Goal: Task Accomplishment & Management: Use online tool/utility

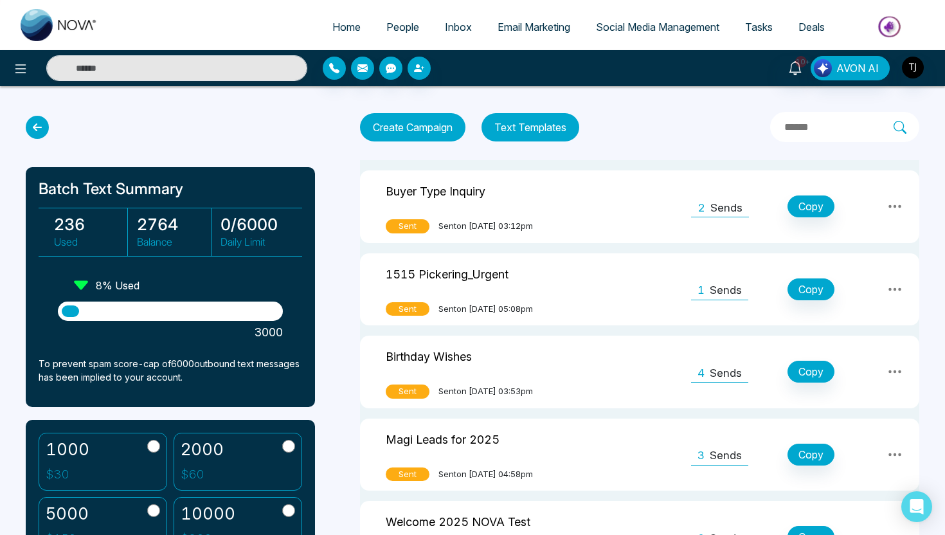
scroll to position [140, 0]
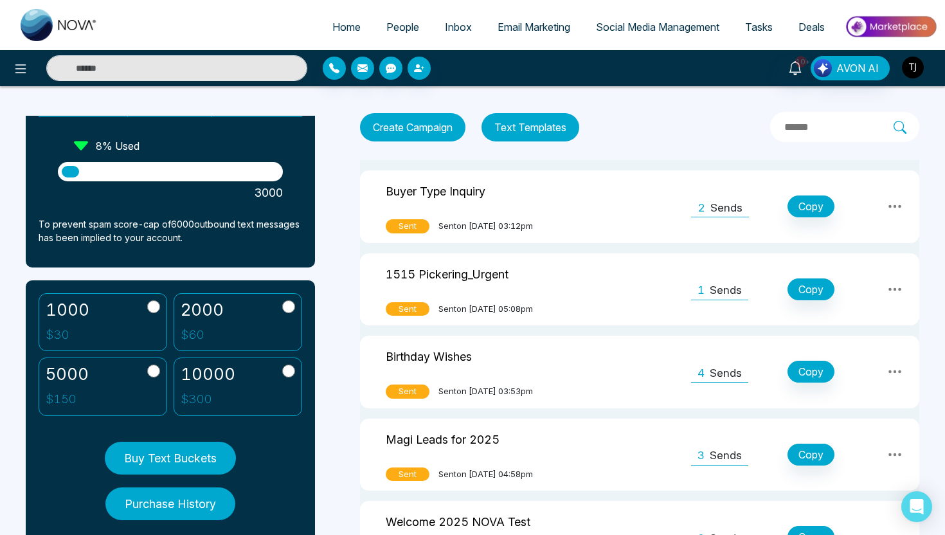
click at [909, 68] on img "button" at bounding box center [913, 68] width 22 height 22
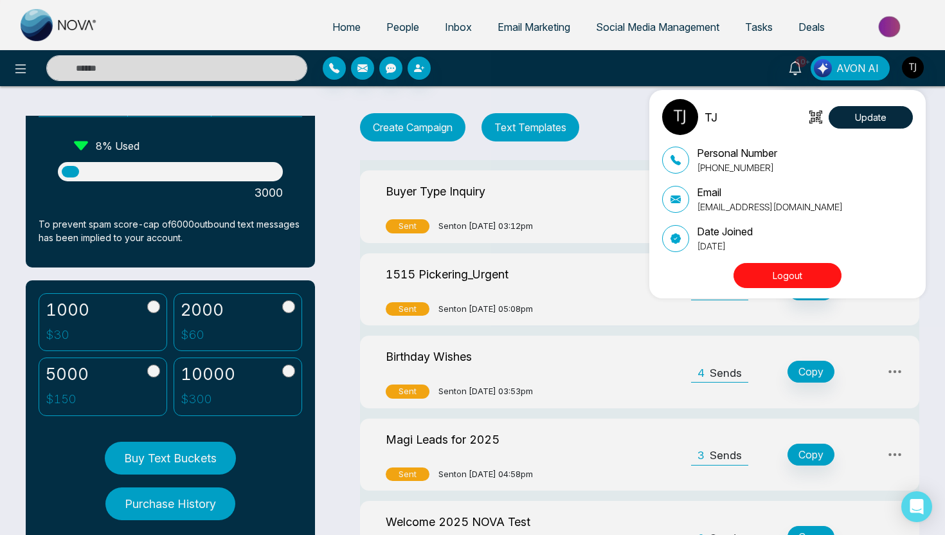
click at [814, 271] on button "Logout" at bounding box center [788, 275] width 108 height 25
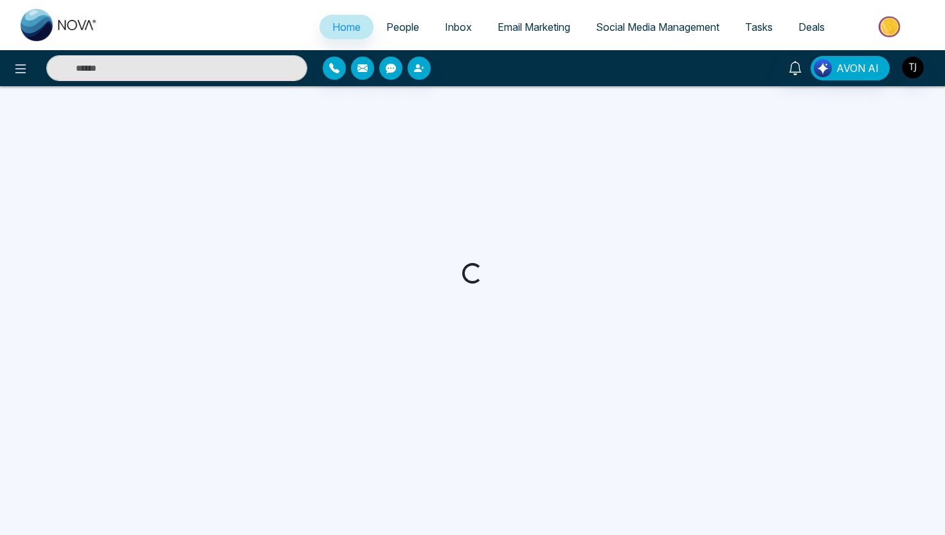
select select "*"
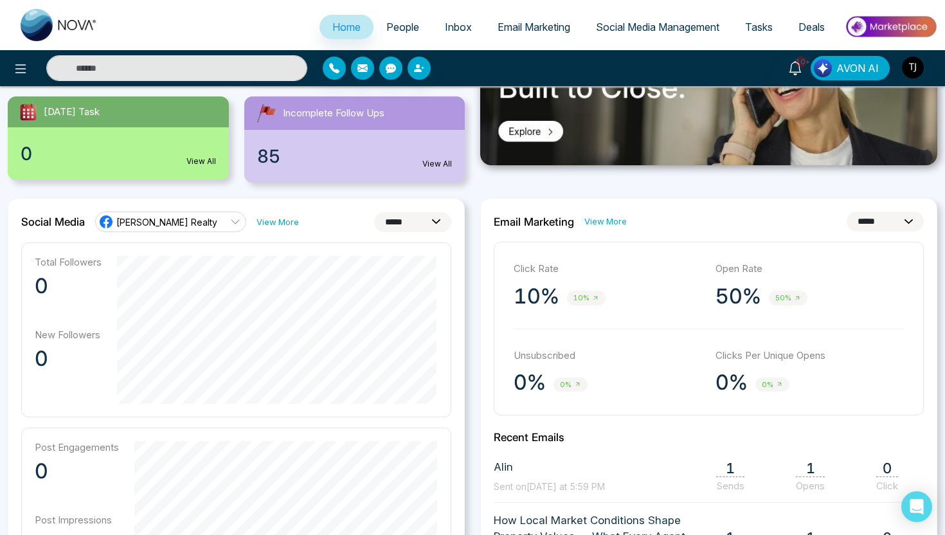
scroll to position [253, 0]
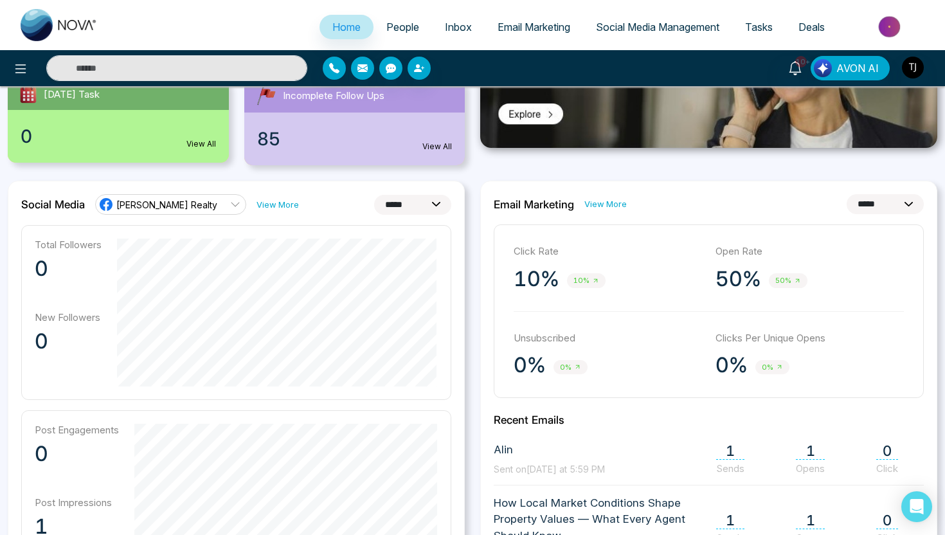
click at [394, 202] on select "**********" at bounding box center [412, 205] width 77 height 20
select select "**"
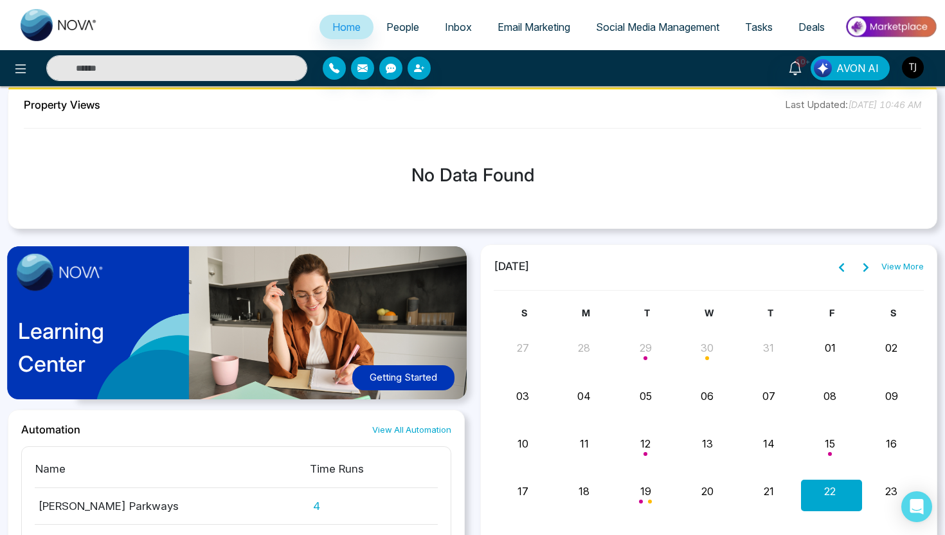
scroll to position [945, 0]
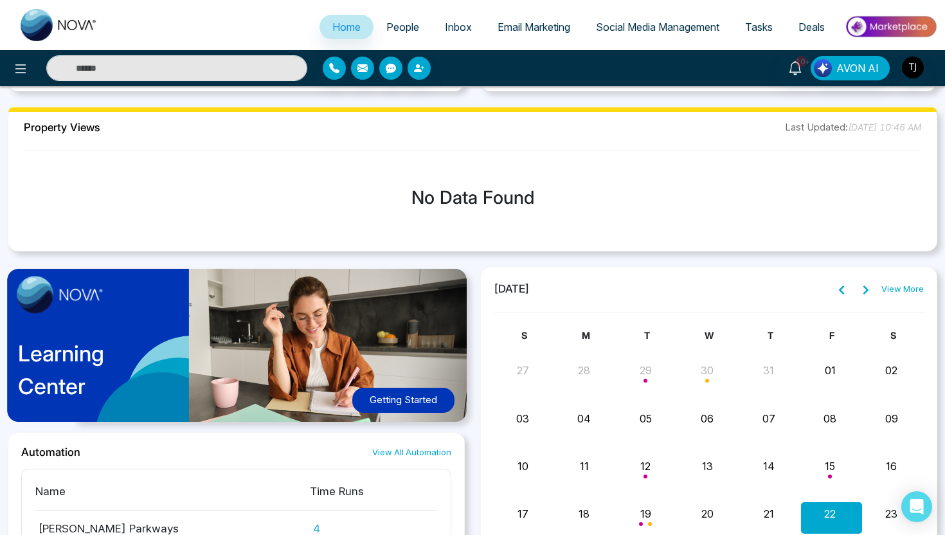
click at [381, 20] on link "People" at bounding box center [403, 27] width 59 height 24
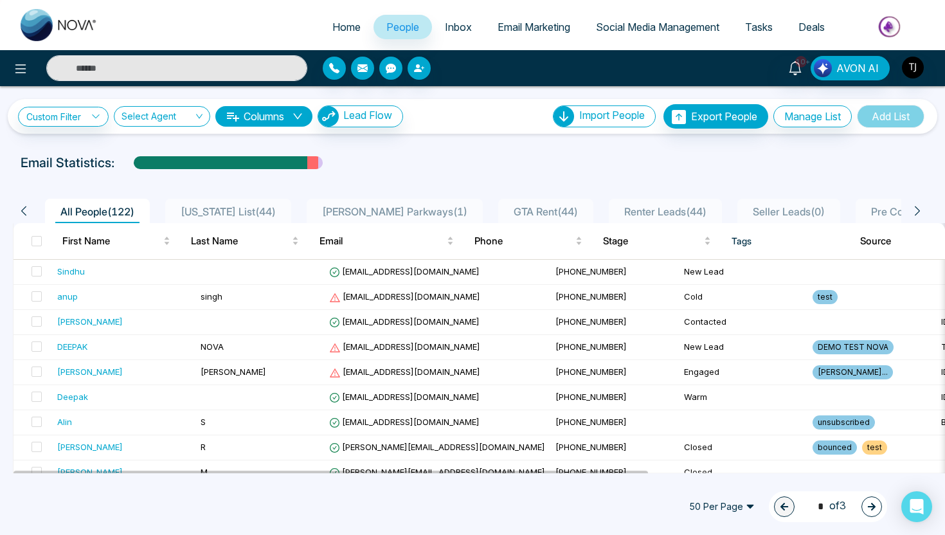
click at [276, 129] on div "**********" at bounding box center [473, 116] width 930 height 35
click at [270, 115] on button "Columns" at bounding box center [263, 116] width 97 height 21
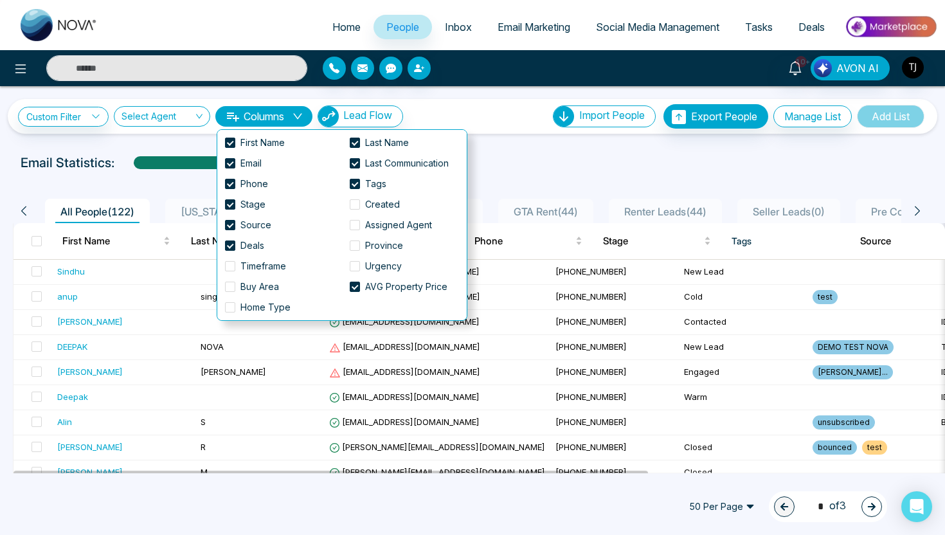
click at [592, 172] on div "Email Statistics:" at bounding box center [473, 162] width 904 height 19
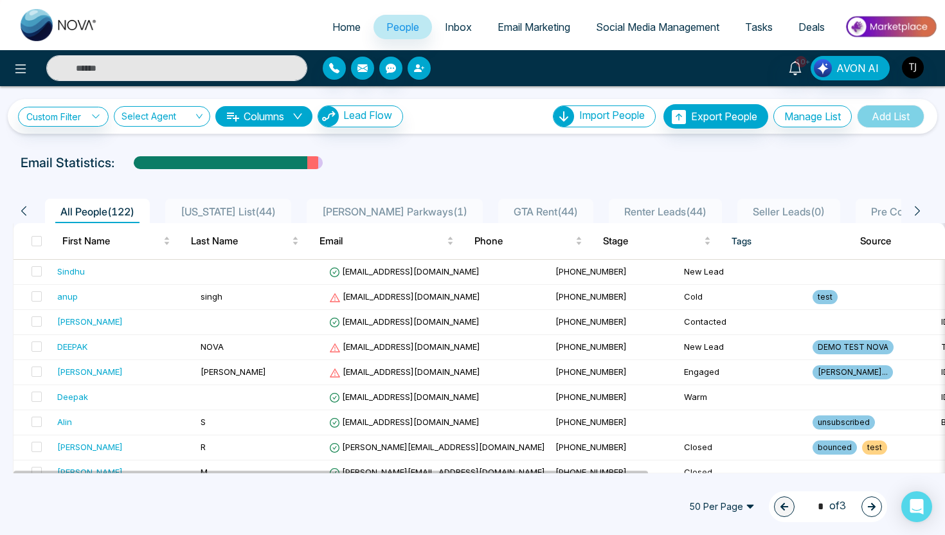
click at [420, 69] on icon "button" at bounding box center [418, 68] width 8 height 8
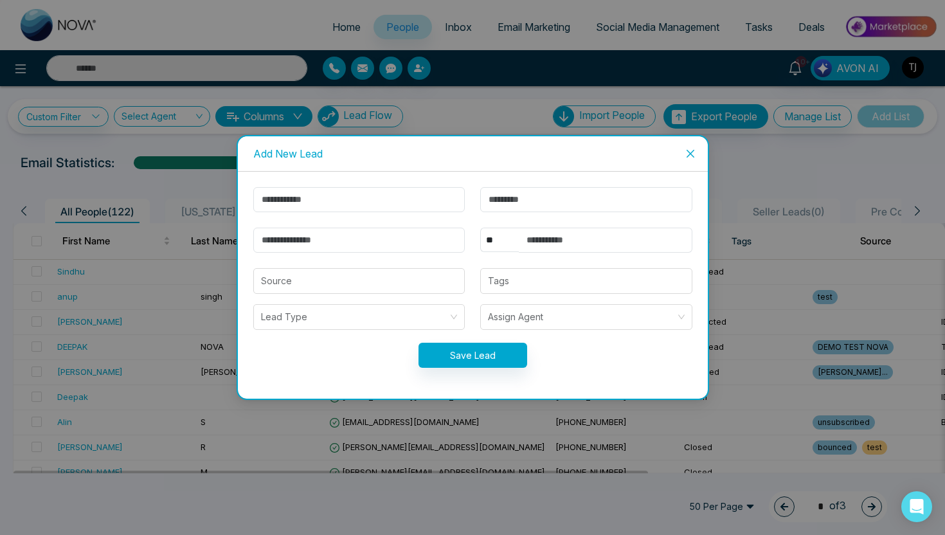
click at [690, 154] on icon "close" at bounding box center [690, 154] width 10 height 10
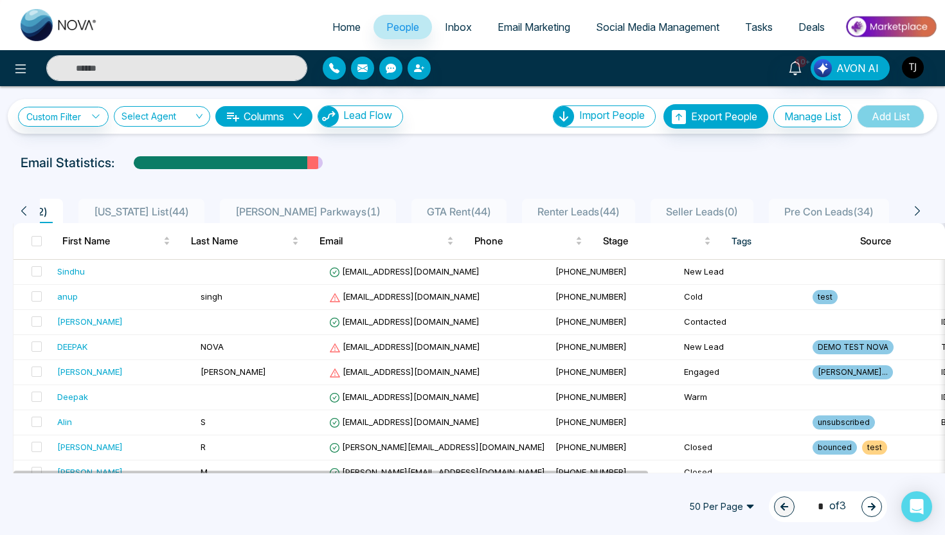
scroll to position [0, 176]
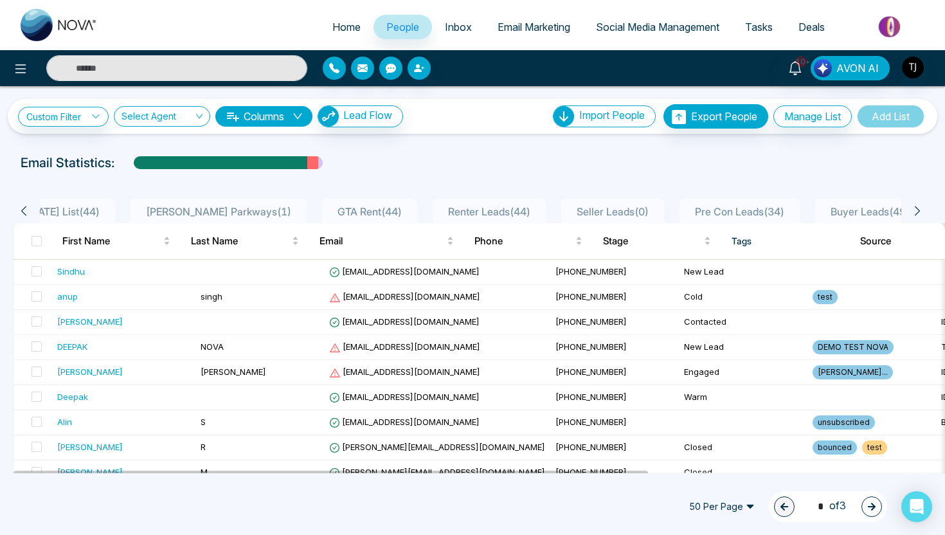
click at [85, 127] on div "**********" at bounding box center [472, 116] width 909 height 24
click at [80, 114] on link "Custom Filter" at bounding box center [63, 117] width 91 height 20
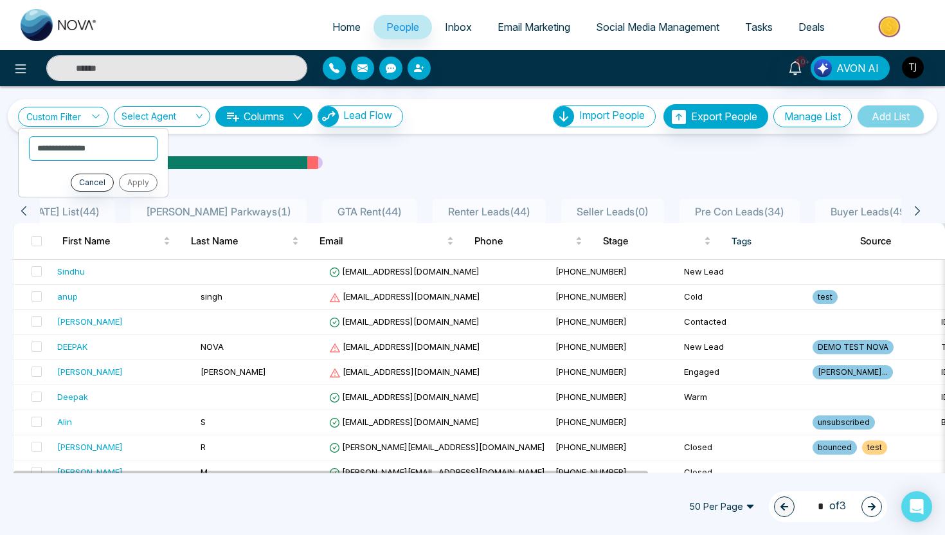
click at [296, 149] on div "**********" at bounding box center [472, 279] width 945 height 387
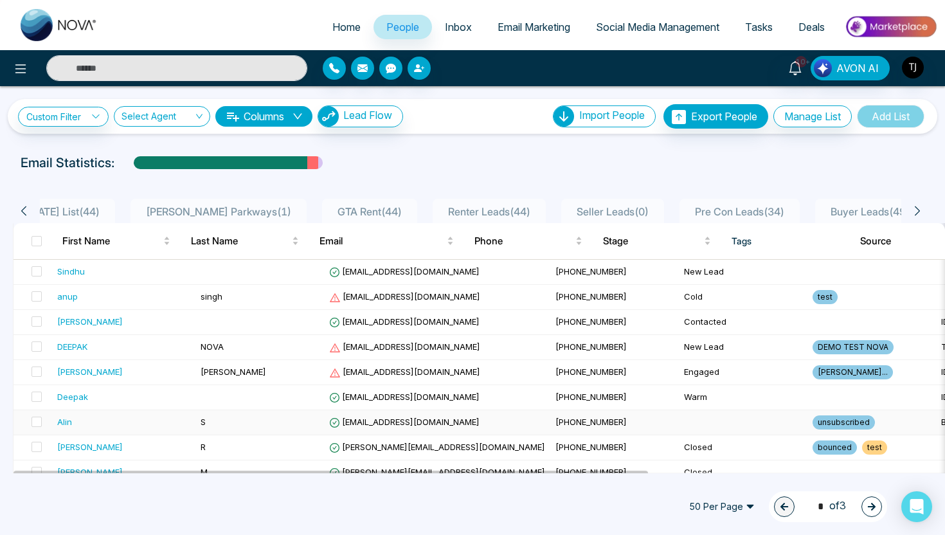
click at [66, 424] on div "Alin" at bounding box center [64, 421] width 15 height 13
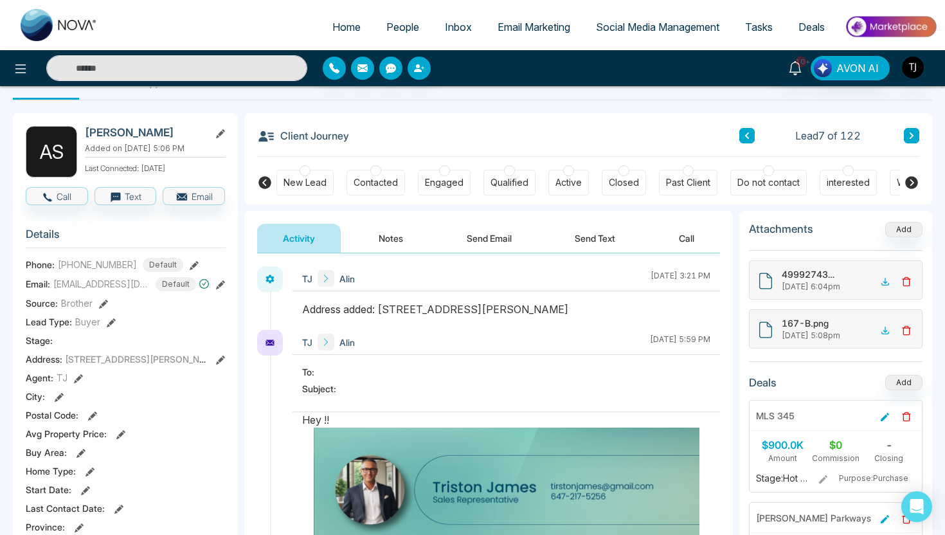
scroll to position [3, 0]
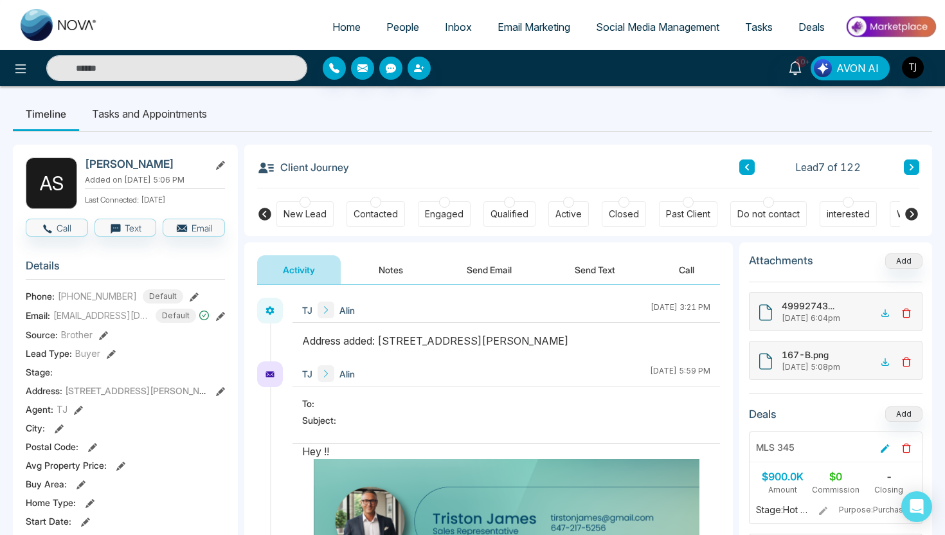
click at [379, 265] on button "Notes" at bounding box center [391, 269] width 76 height 29
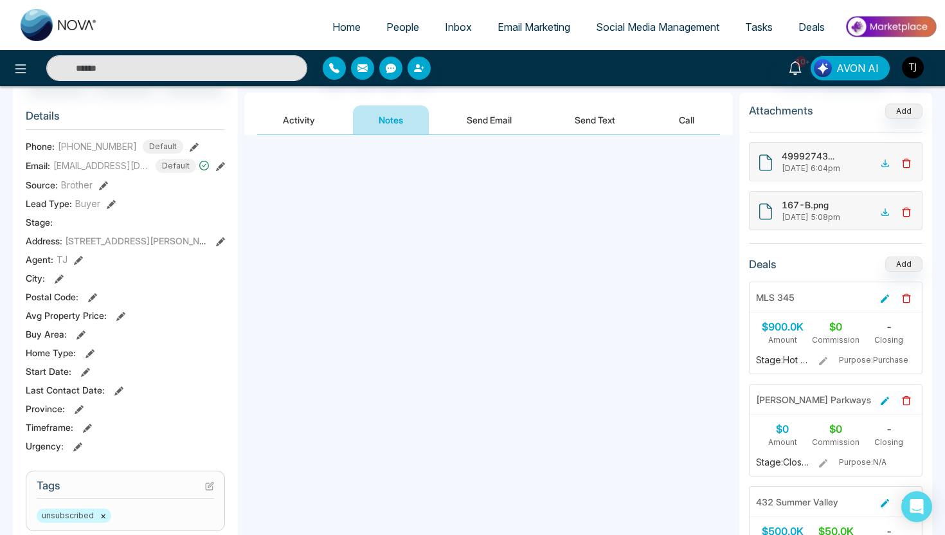
scroll to position [154, 0]
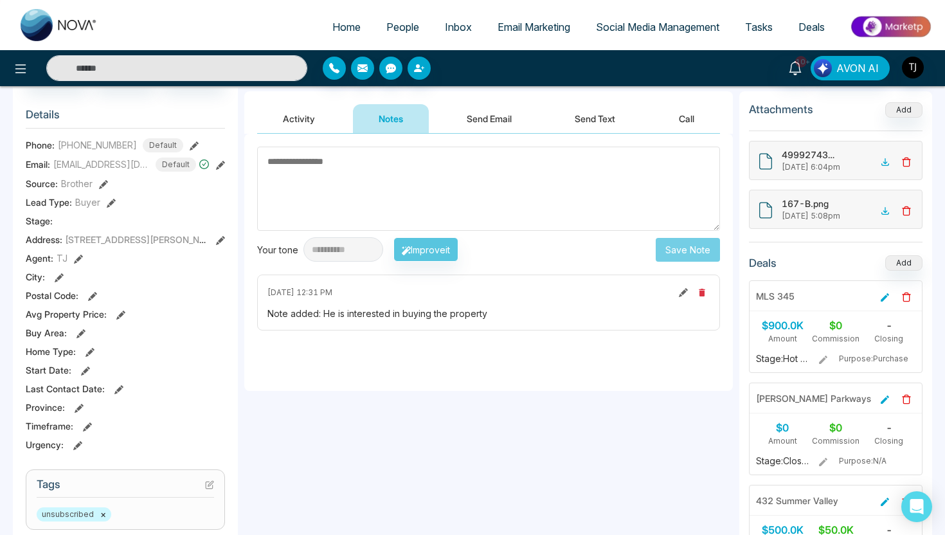
click at [482, 118] on button "Send Email" at bounding box center [489, 118] width 96 height 29
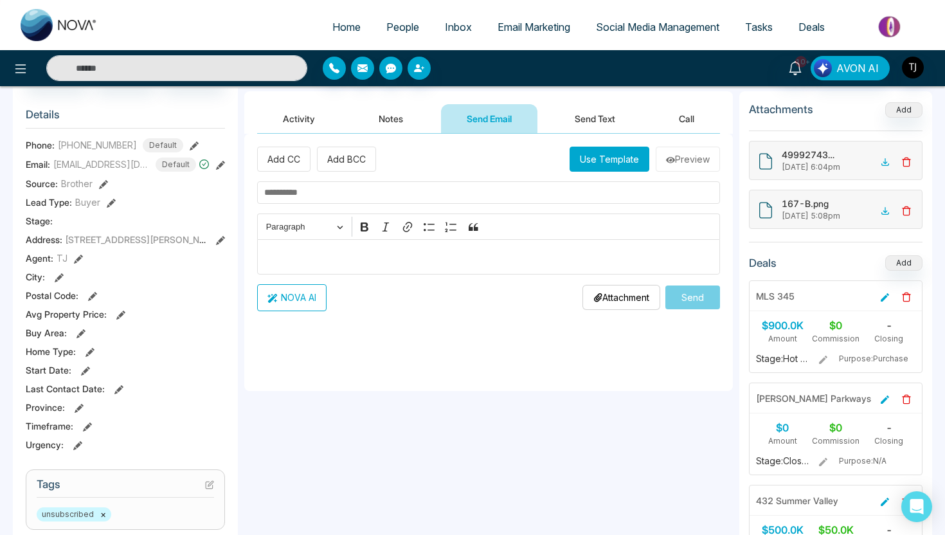
click at [617, 111] on button "Send Text" at bounding box center [595, 118] width 92 height 29
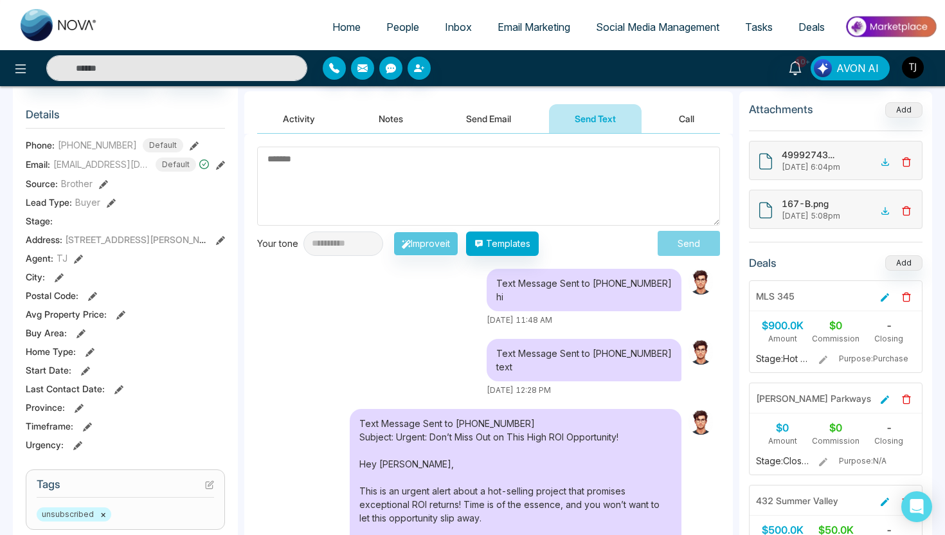
click at [482, 102] on div "Activity Notes Send Email Send Text Call" at bounding box center [488, 112] width 489 height 42
click at [487, 120] on button "Send Email" at bounding box center [488, 118] width 96 height 29
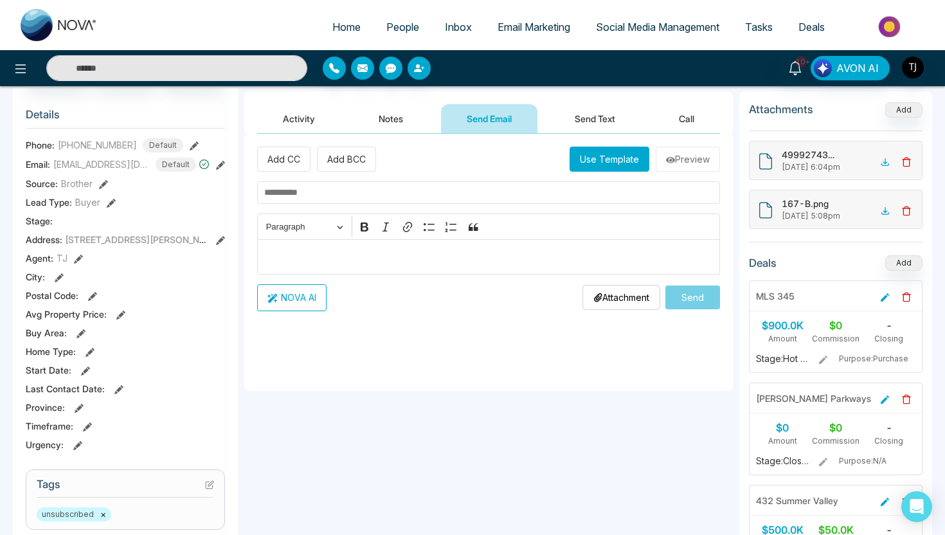
click at [442, 258] on p "Editor editing area: main" at bounding box center [488, 256] width 449 height 15
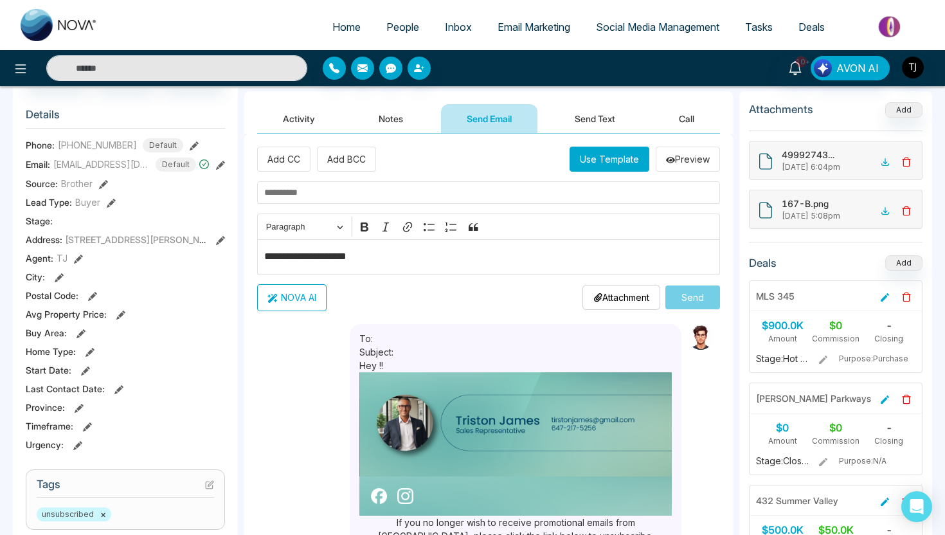
type textarea "**********"
click at [296, 309] on button "NOVA AI" at bounding box center [291, 297] width 69 height 27
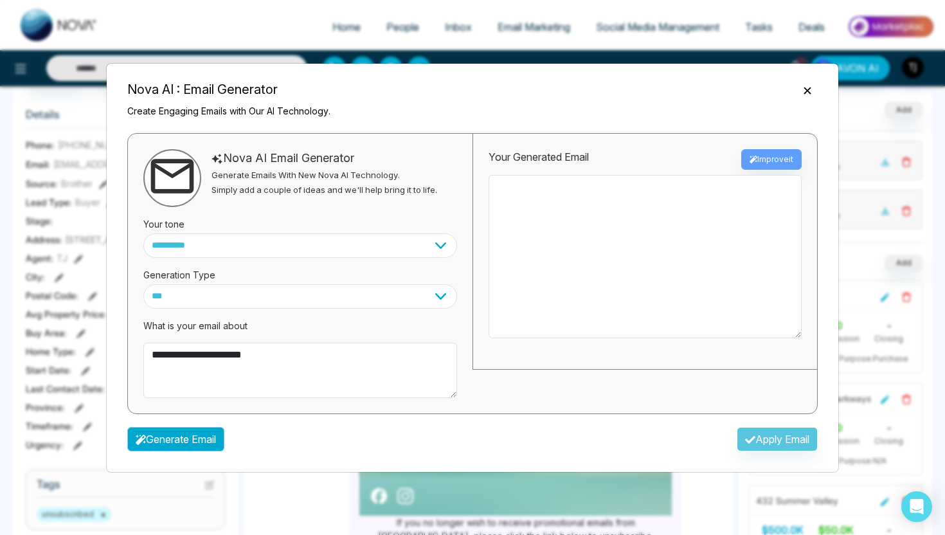
click at [166, 436] on button "Generate Email" at bounding box center [175, 439] width 97 height 24
type textarea "**********"
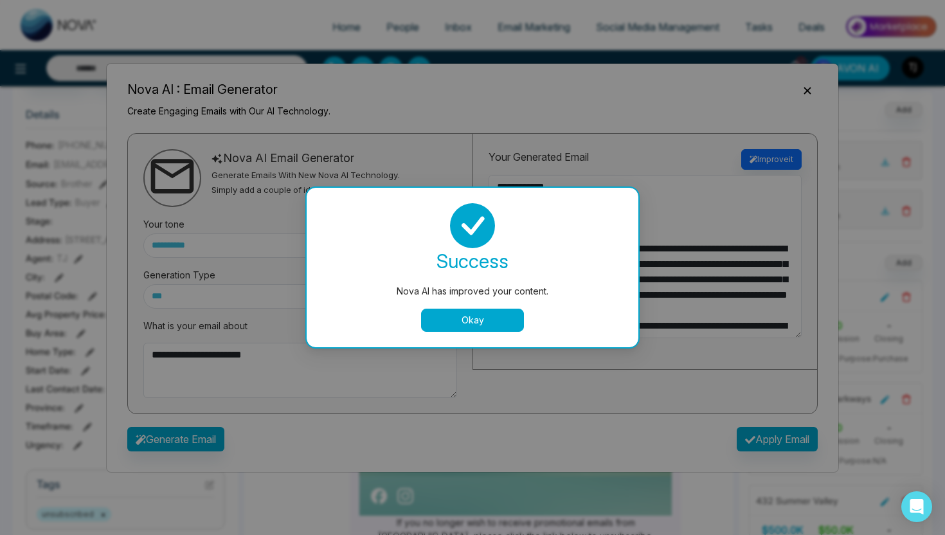
click at [465, 322] on button "Okay" at bounding box center [472, 320] width 103 height 23
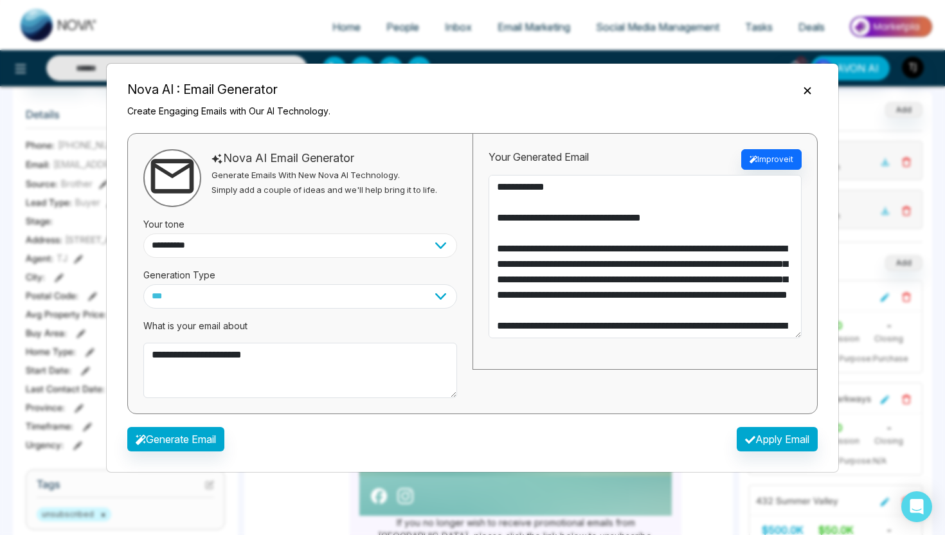
click at [421, 251] on select "**********" at bounding box center [300, 245] width 314 height 24
click at [809, 86] on icon "Close" at bounding box center [807, 90] width 13 height 13
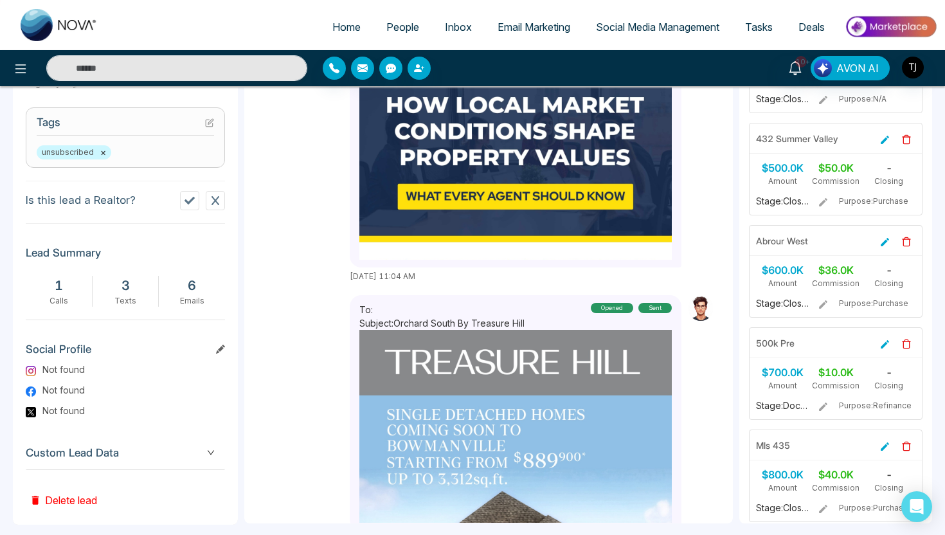
scroll to position [530, 0]
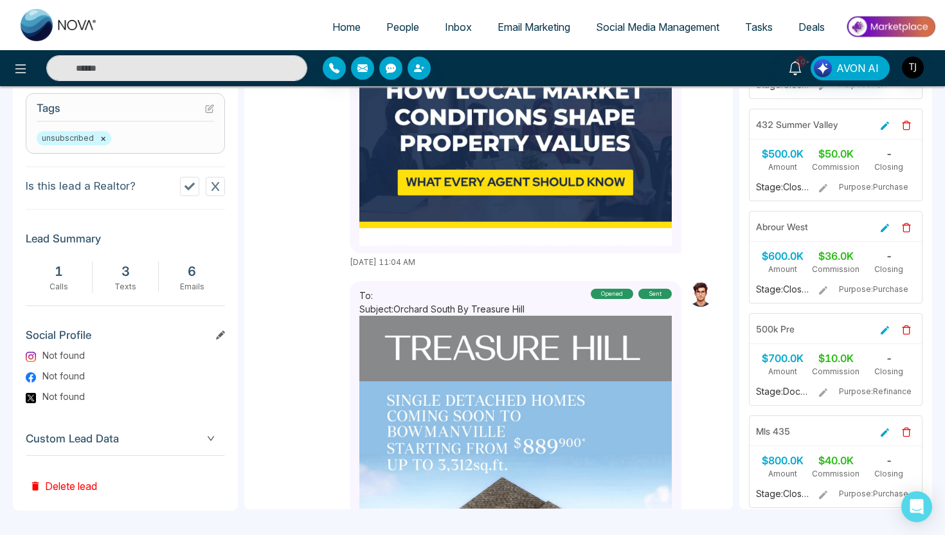
click at [69, 443] on span "Custom Lead Data" at bounding box center [125, 438] width 199 height 17
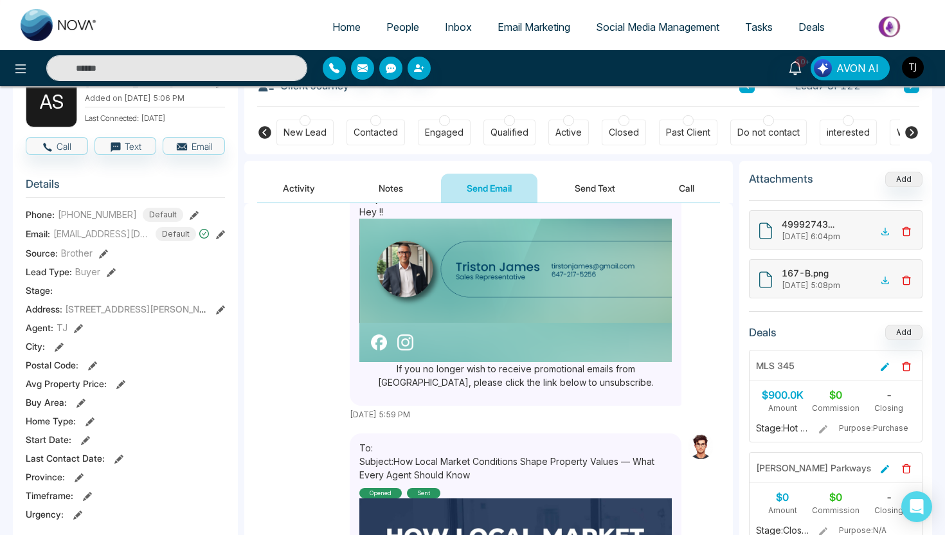
scroll to position [0, 0]
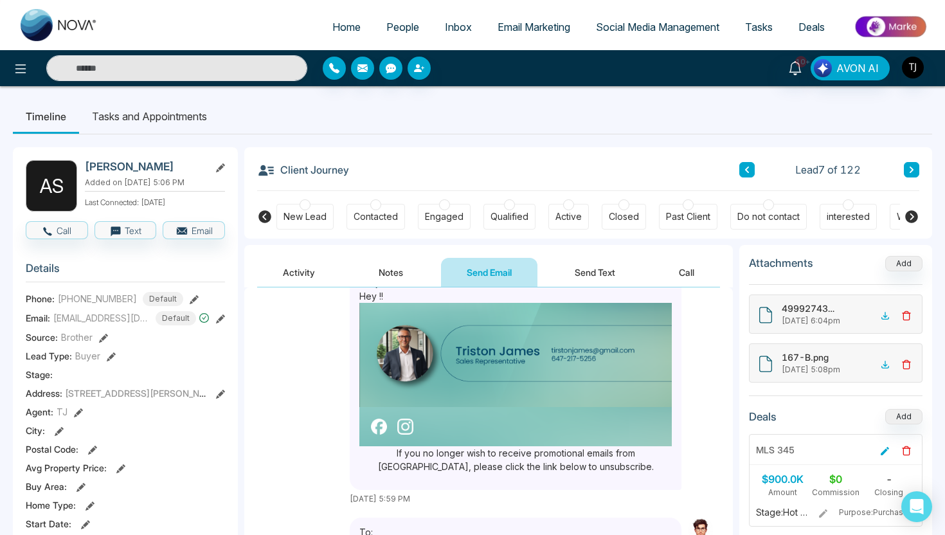
click at [388, 26] on span "People" at bounding box center [402, 27] width 33 height 13
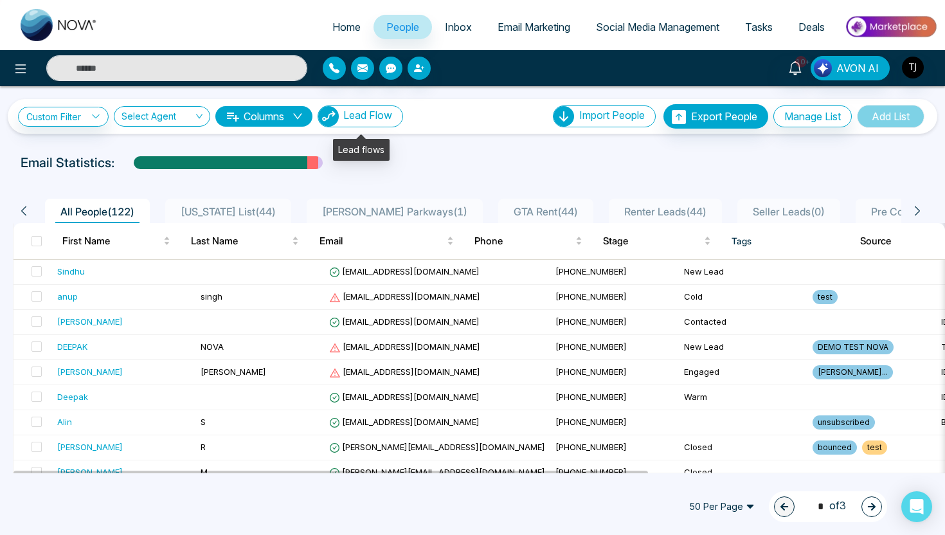
click at [358, 116] on span "Lead Flow" at bounding box center [367, 115] width 49 height 13
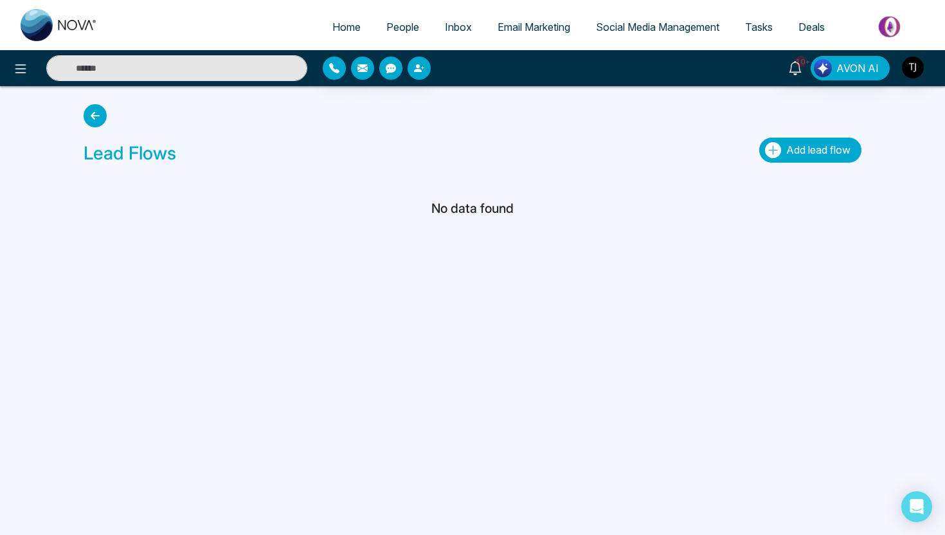
click at [827, 141] on button "Add lead flow" at bounding box center [810, 150] width 102 height 25
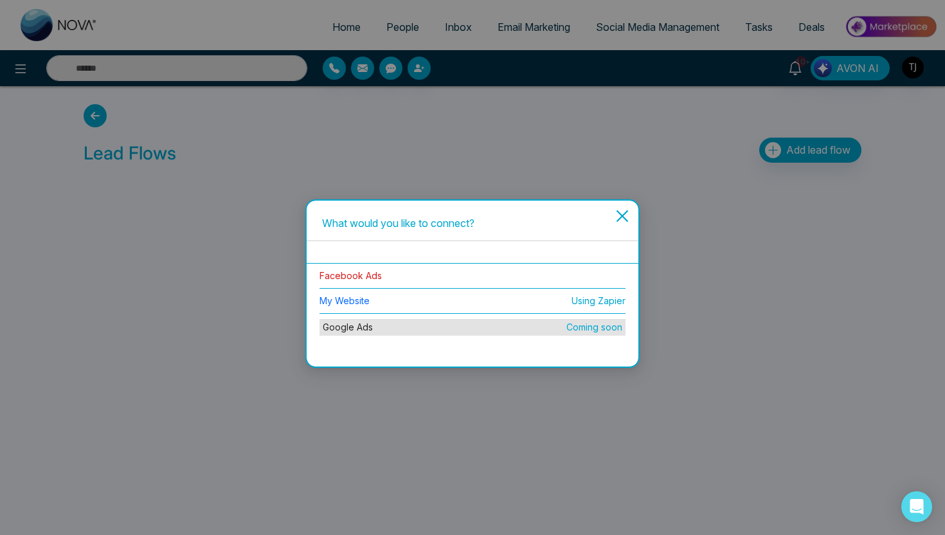
click at [349, 272] on link "Facebook Ads" at bounding box center [351, 275] width 62 height 11
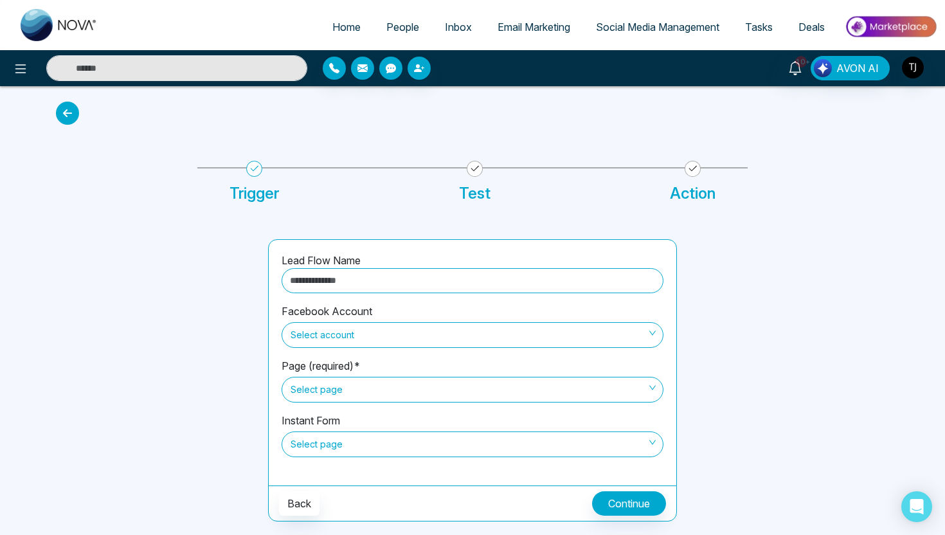
click at [337, 325] on span "Select account" at bounding box center [473, 335] width 364 height 22
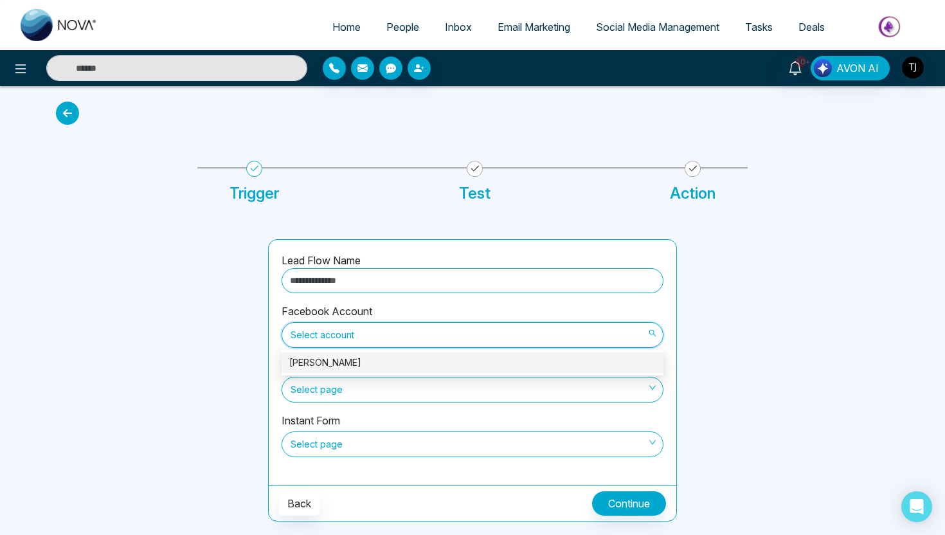
click at [240, 316] on div at bounding box center [154, 380] width 212 height 282
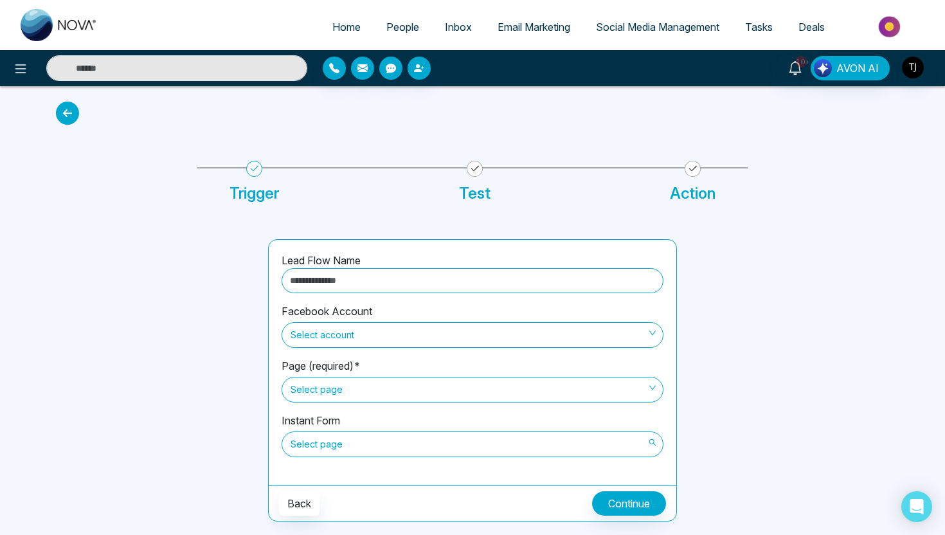
click at [329, 449] on span "Select page" at bounding box center [473, 444] width 364 height 22
click at [327, 287] on input "text" at bounding box center [473, 280] width 382 height 25
click at [192, 282] on div at bounding box center [154, 380] width 212 height 282
click at [17, 66] on icon at bounding box center [20, 68] width 15 height 15
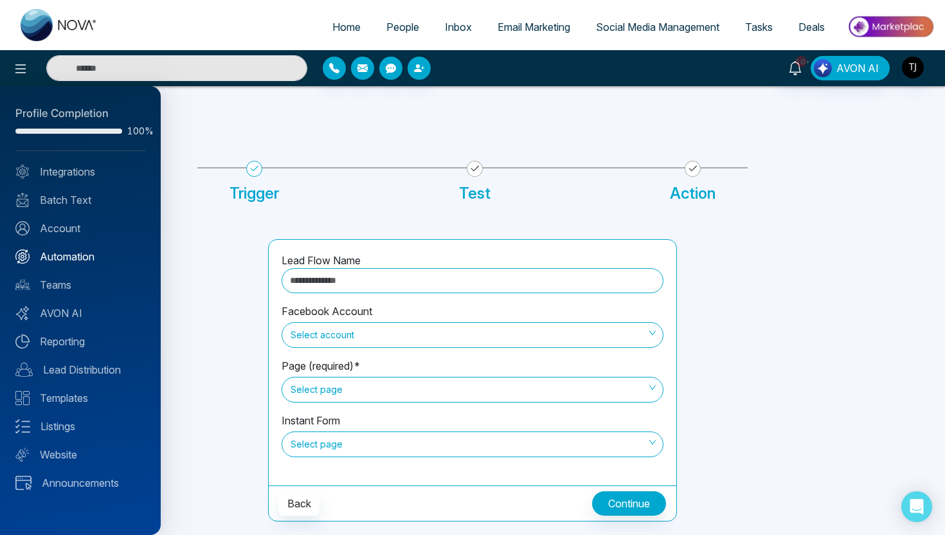
click at [63, 254] on link "Automation" at bounding box center [80, 256] width 130 height 15
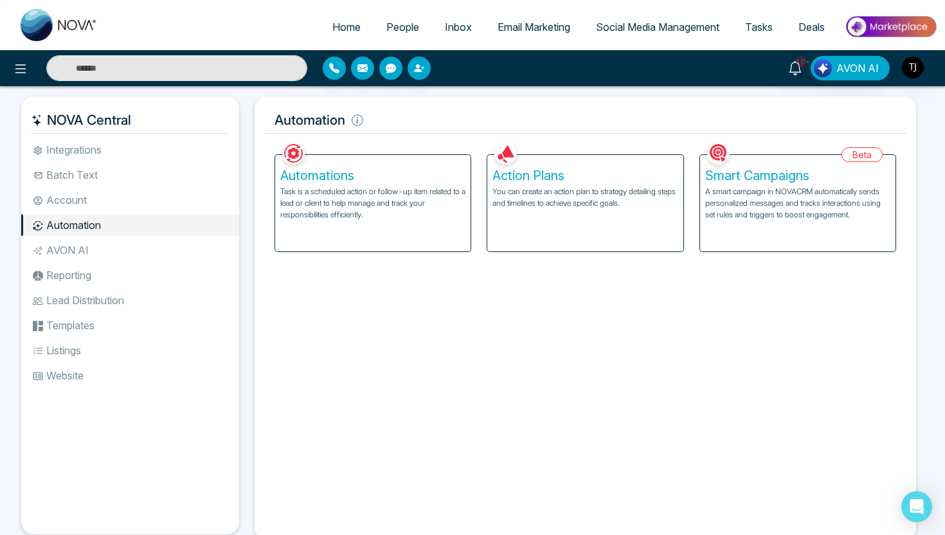
click at [517, 198] on p "You can create an action plan to strategy detailing steps and timelines to achi…" at bounding box center [584, 197] width 185 height 23
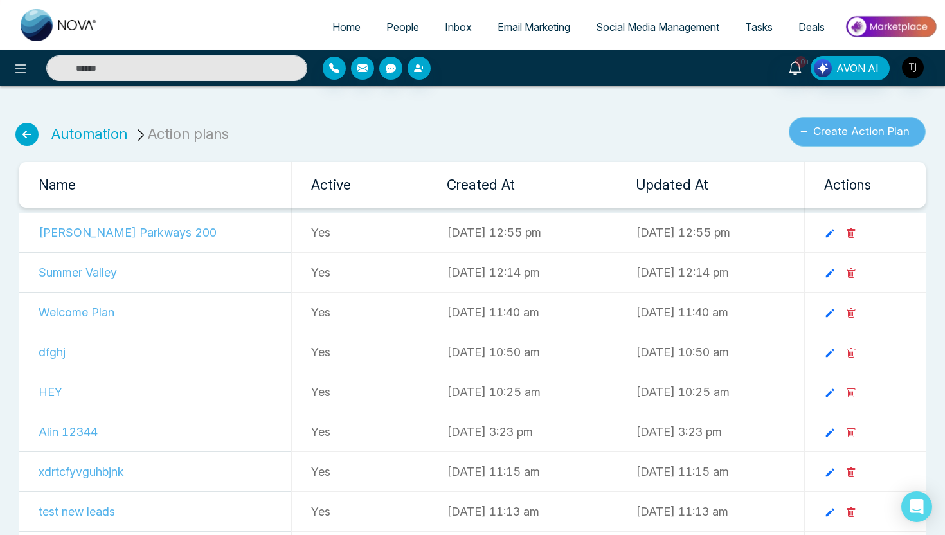
click at [800, 134] on icon "submit" at bounding box center [804, 131] width 8 height 8
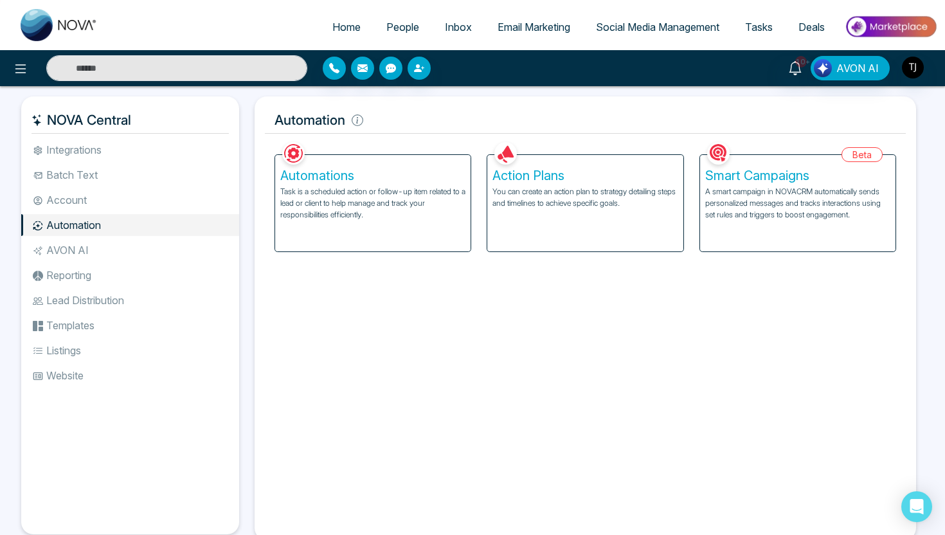
click at [751, 186] on p "A smart campaign in NOVACRM automatically sends personalized messages and track…" at bounding box center [797, 203] width 185 height 35
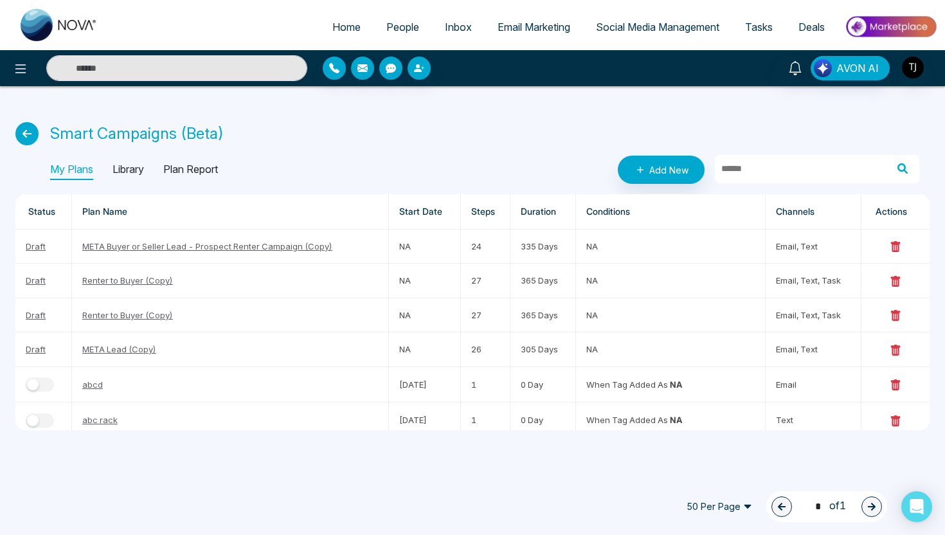
click at [135, 168] on p "Library" at bounding box center [129, 169] width 32 height 21
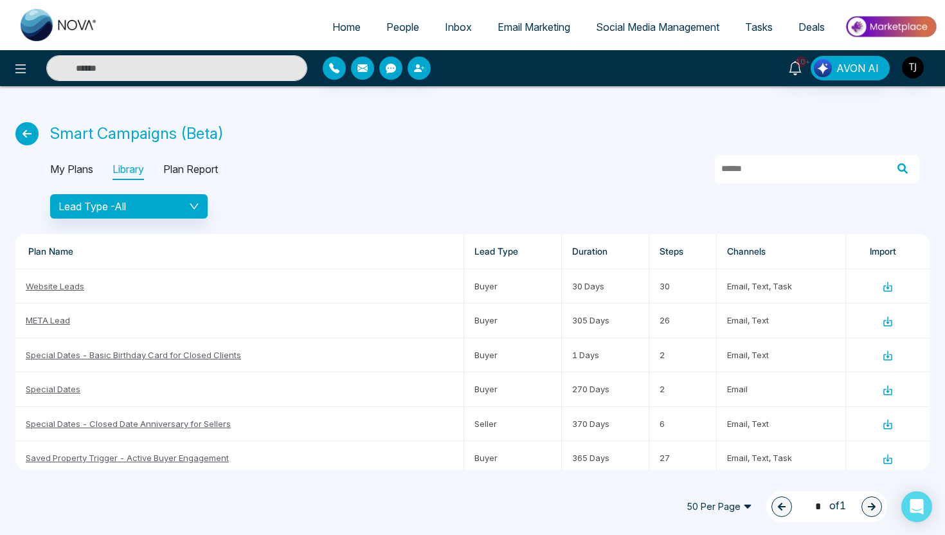
click at [513, 28] on span "Email Marketing" at bounding box center [534, 27] width 73 height 13
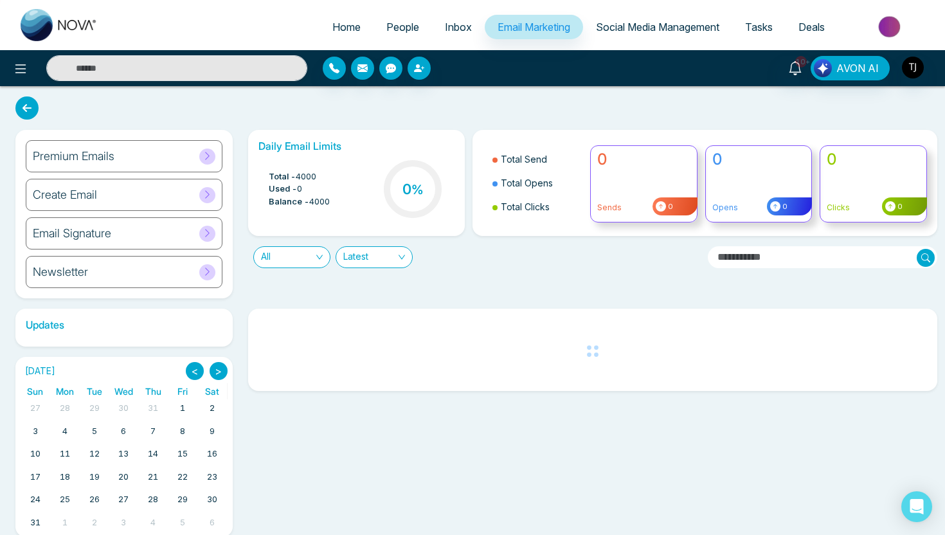
click at [75, 201] on h6 "Create Email" at bounding box center [65, 195] width 64 height 14
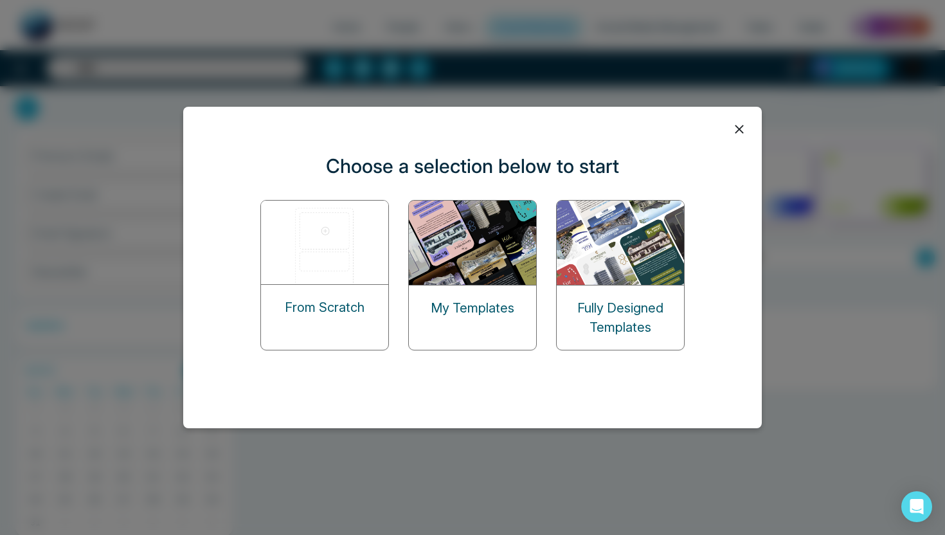
click at [339, 237] on img at bounding box center [325, 243] width 129 height 84
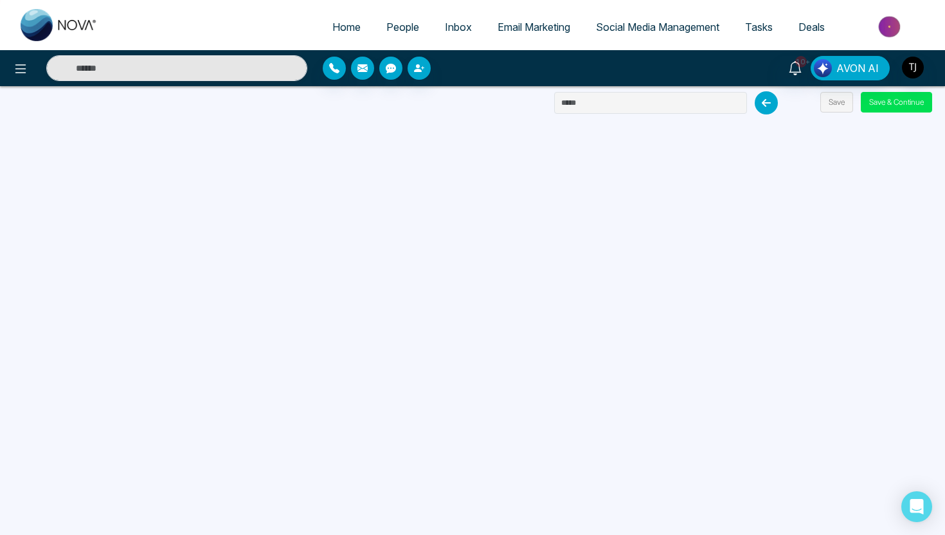
click at [772, 102] on icon at bounding box center [766, 102] width 23 height 23
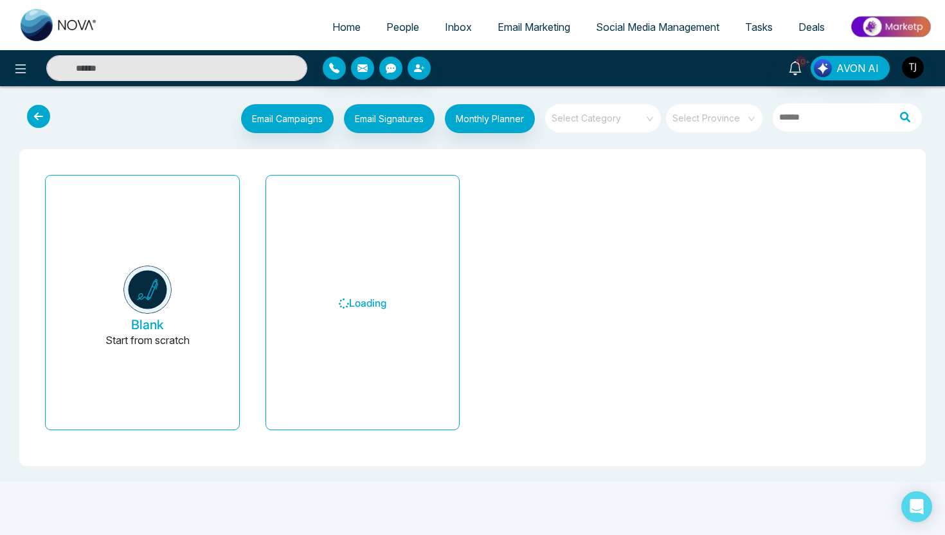
click at [518, 23] on span "Email Marketing" at bounding box center [534, 27] width 73 height 13
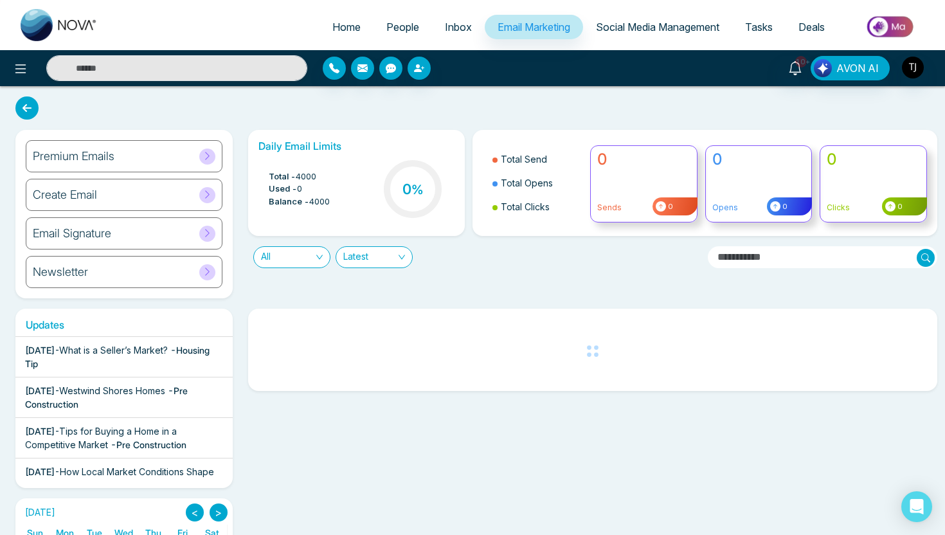
click at [100, 159] on h6 "Premium Emails" at bounding box center [74, 156] width 82 height 14
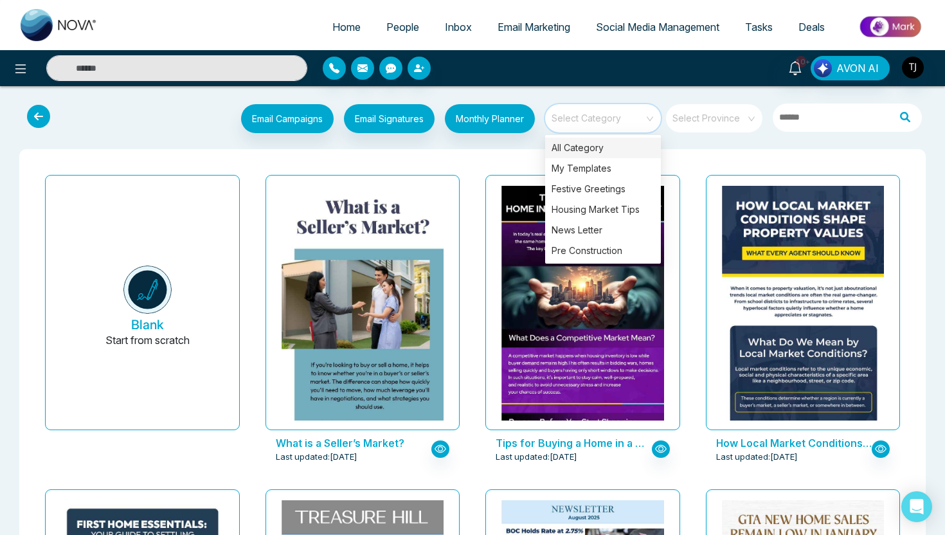
click at [640, 117] on input "search" at bounding box center [598, 113] width 93 height 19
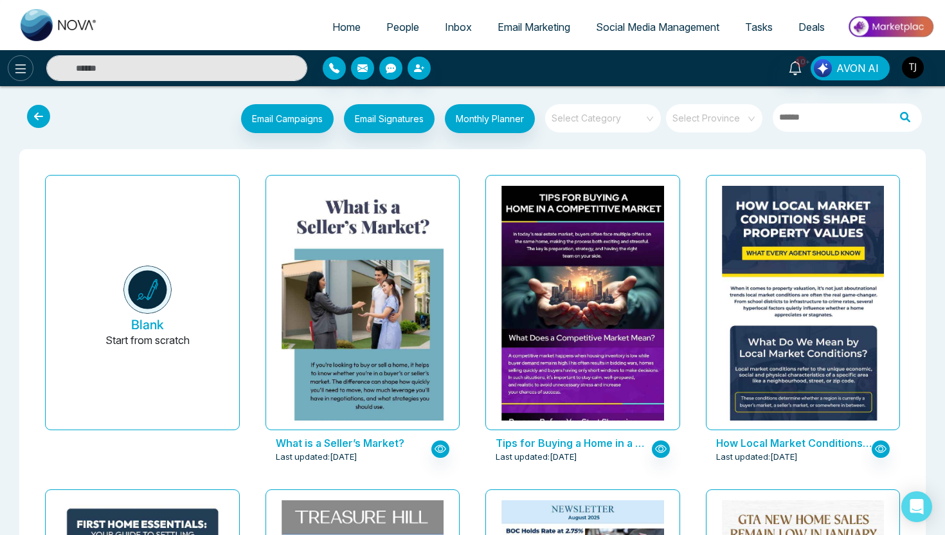
click at [21, 68] on icon at bounding box center [20, 68] width 11 height 9
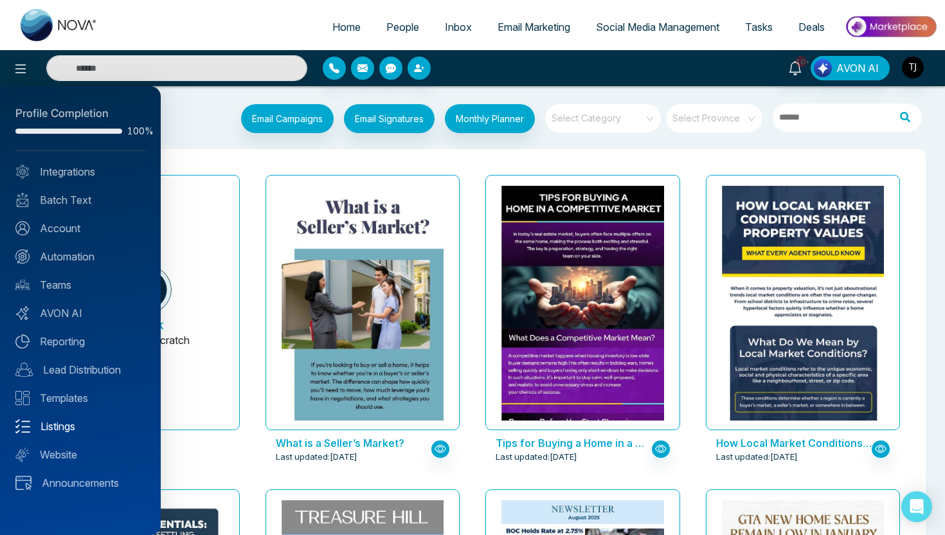
click at [40, 427] on link "Listings" at bounding box center [80, 426] width 130 height 15
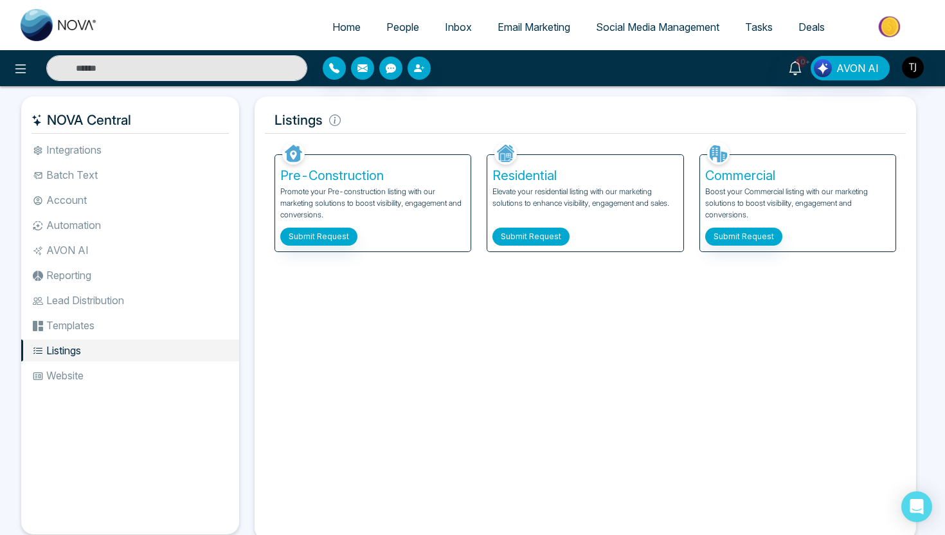
click at [534, 234] on button "Submit Request" at bounding box center [530, 237] width 77 height 18
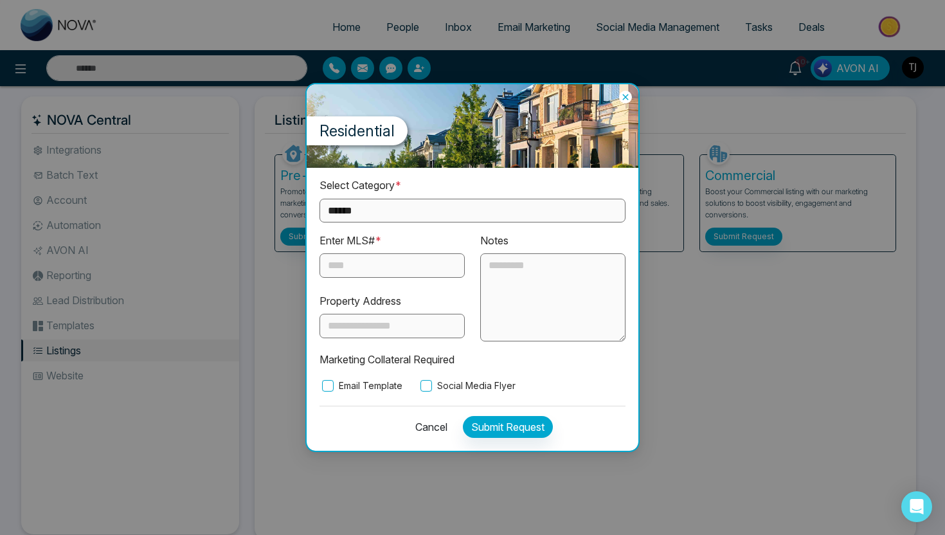
click at [369, 272] on input "text" at bounding box center [392, 265] width 145 height 24
click at [386, 210] on select "**********" at bounding box center [473, 211] width 306 height 24
click at [363, 203] on select "**********" at bounding box center [473, 211] width 306 height 24
click at [365, 215] on select "**********" at bounding box center [473, 211] width 306 height 24
click at [386, 208] on select "**********" at bounding box center [473, 211] width 306 height 24
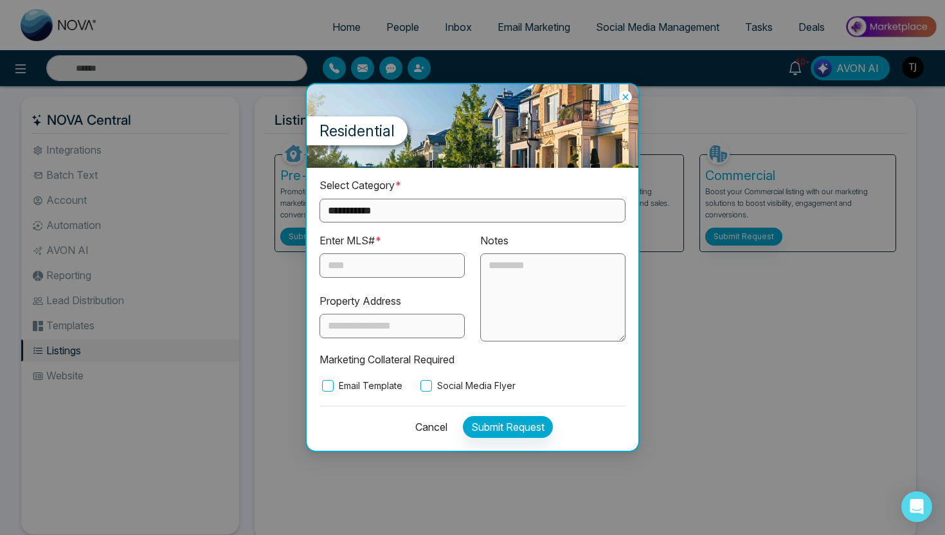
select select "**********"
click at [359, 272] on input "text" at bounding box center [392, 265] width 145 height 24
paste input "*********"
type input "*********"
click at [476, 222] on div "**********" at bounding box center [473, 284] width 306 height 215
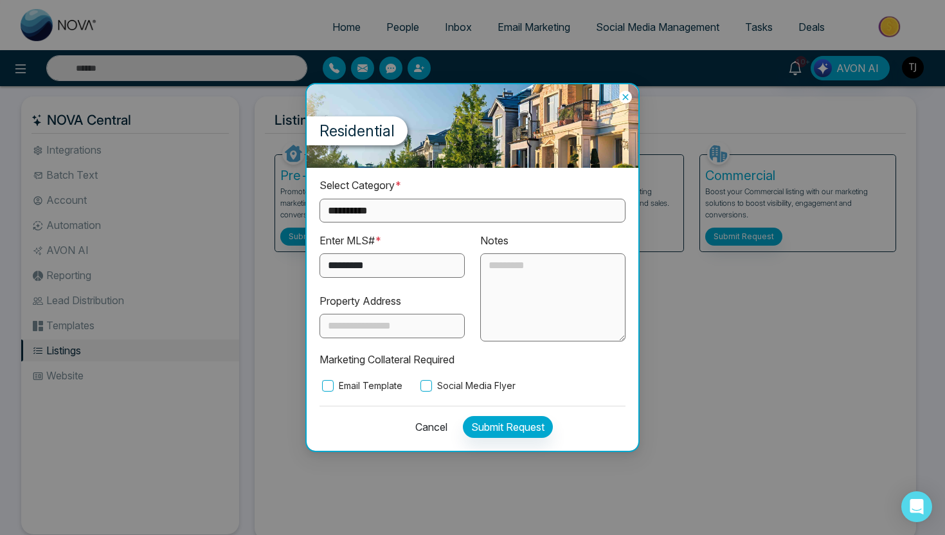
click at [461, 204] on select "**********" at bounding box center [473, 211] width 306 height 24
click at [516, 431] on button "Submit Request" at bounding box center [508, 427] width 90 height 22
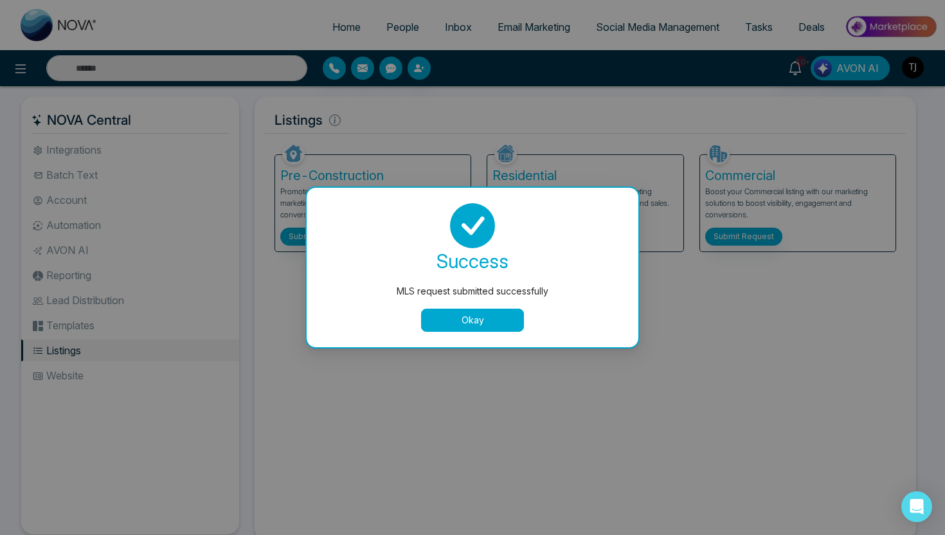
click at [503, 321] on button "Okay" at bounding box center [472, 320] width 103 height 23
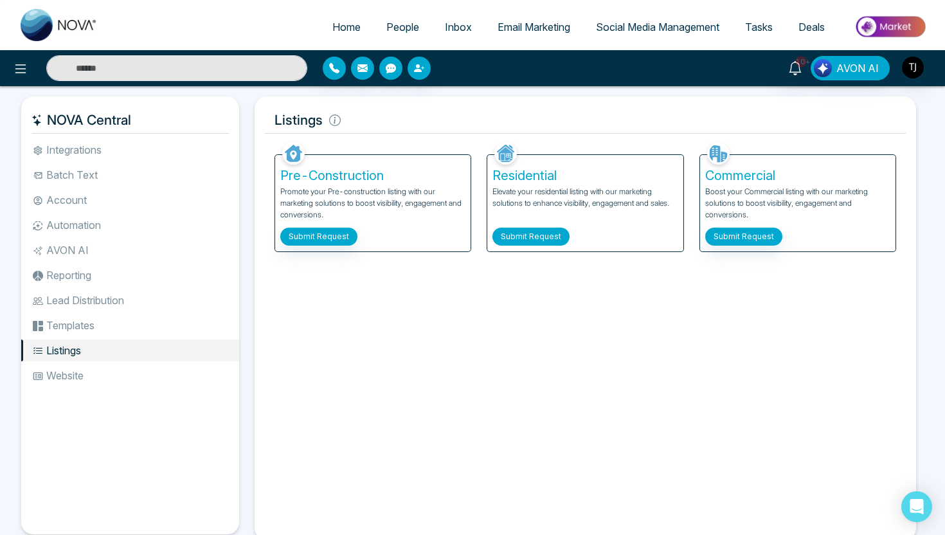
click at [543, 237] on button "Submit Request" at bounding box center [530, 237] width 77 height 18
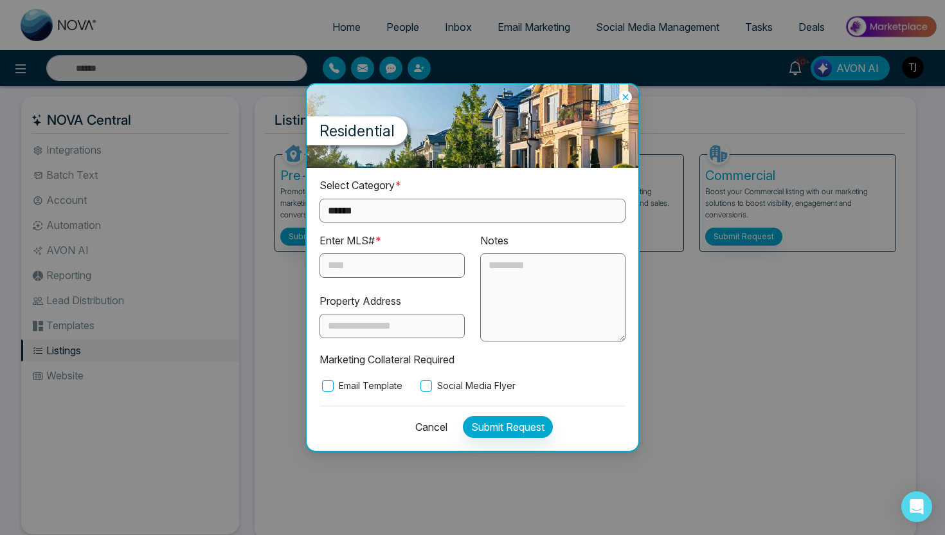
click at [395, 332] on input "text" at bounding box center [392, 326] width 145 height 24
click at [628, 104] on div "Residential" at bounding box center [473, 126] width 332 height 84
click at [631, 96] on icon at bounding box center [625, 97] width 13 height 13
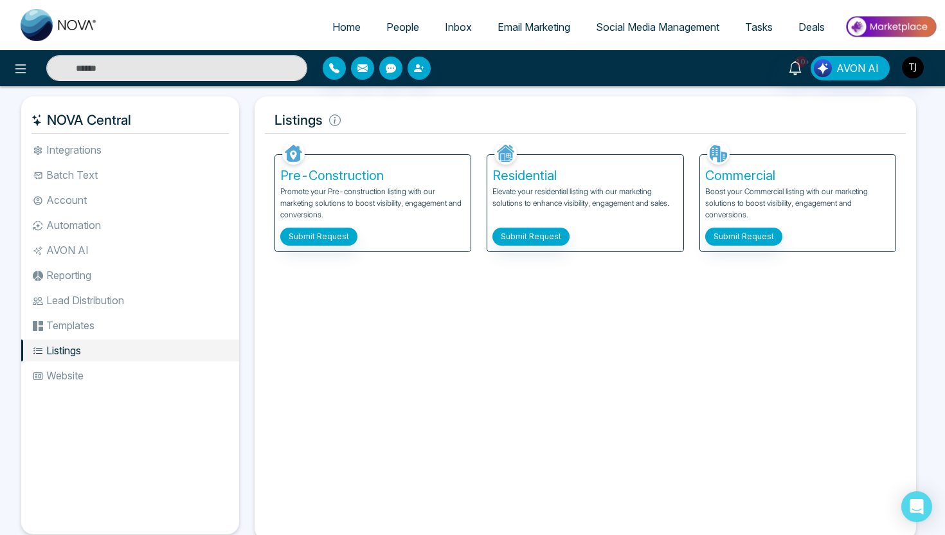
click at [632, 29] on span "Social Media Management" at bounding box center [657, 27] width 123 height 13
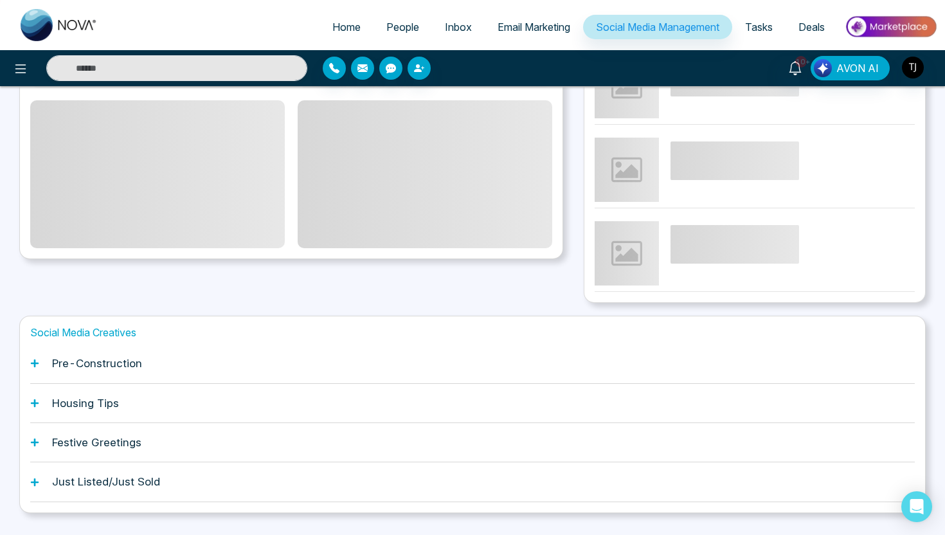
scroll to position [296, 0]
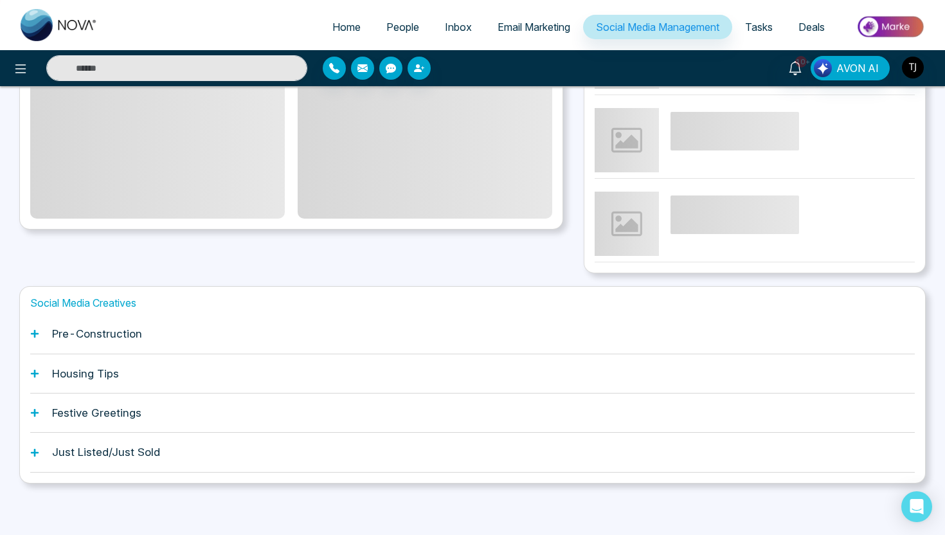
click at [131, 447] on h1 "Just Listed/Just Sold" at bounding box center [106, 452] width 108 height 13
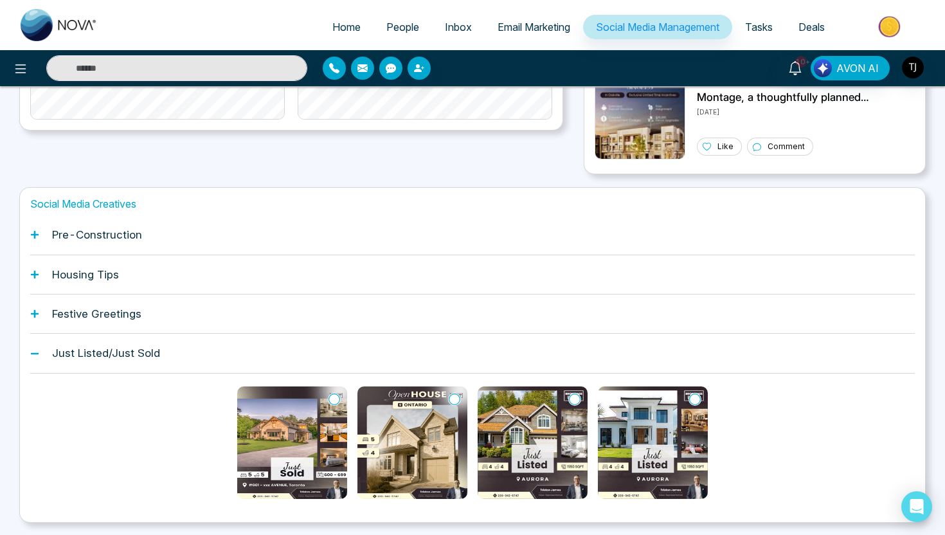
scroll to position [433, 0]
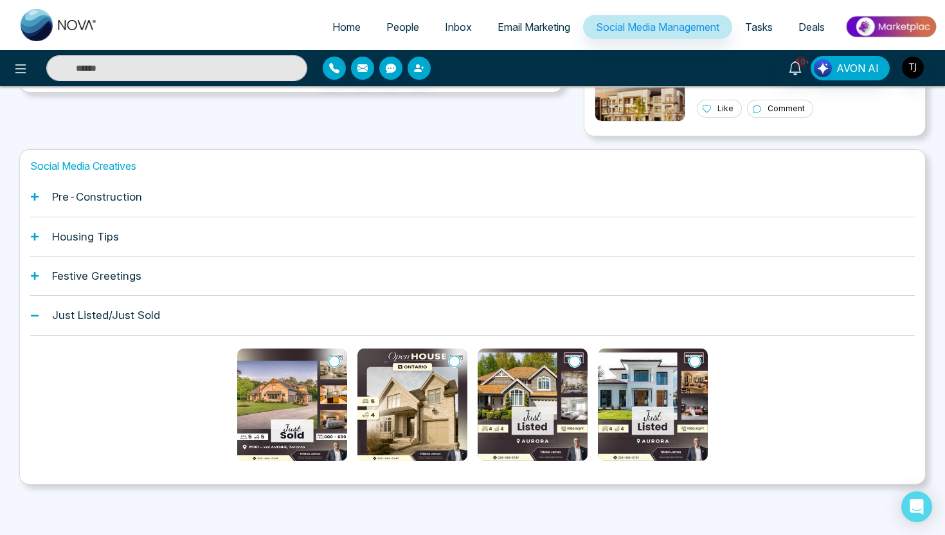
click at [308, 390] on img at bounding box center [292, 404] width 110 height 113
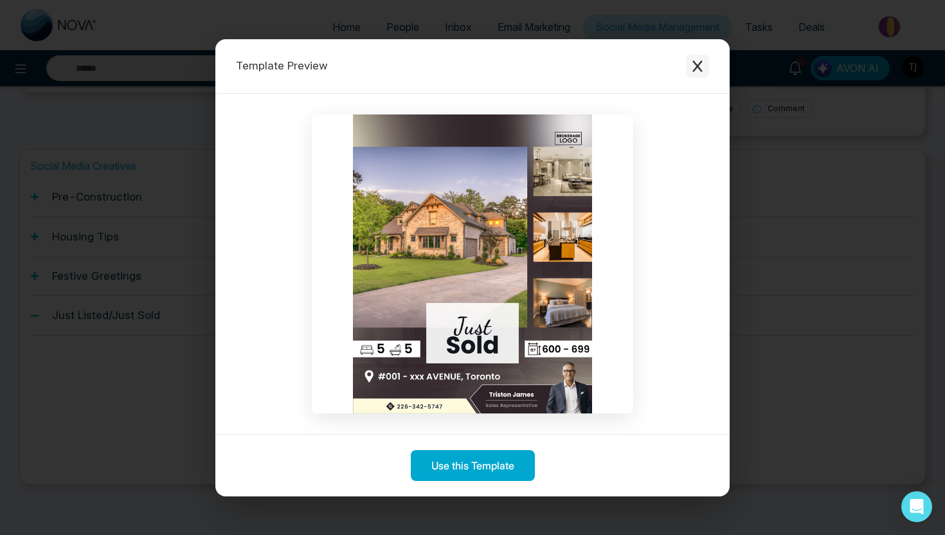
click at [692, 63] on icon "Close modal" at bounding box center [697, 66] width 13 height 13
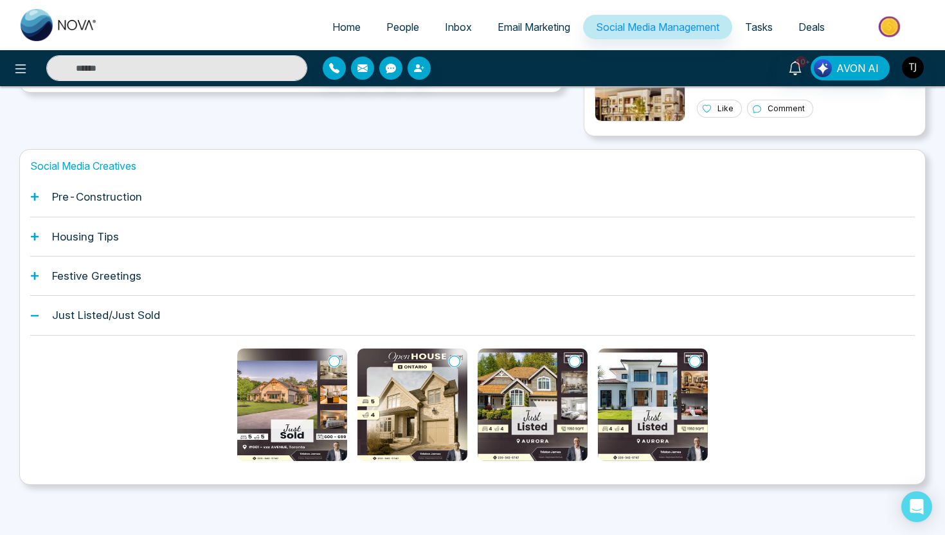
click at [535, 21] on span "Email Marketing" at bounding box center [534, 27] width 73 height 13
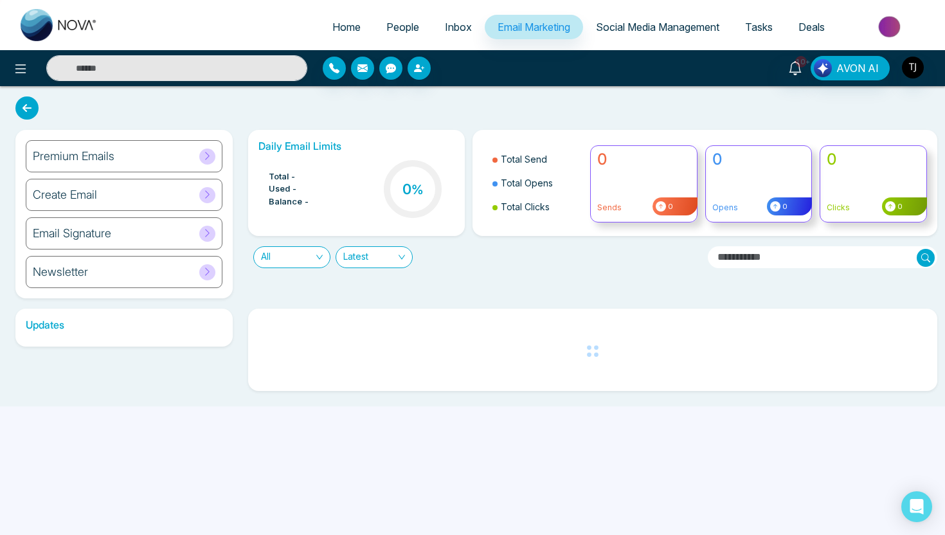
click at [88, 163] on div "Premium Emails" at bounding box center [124, 156] width 197 height 32
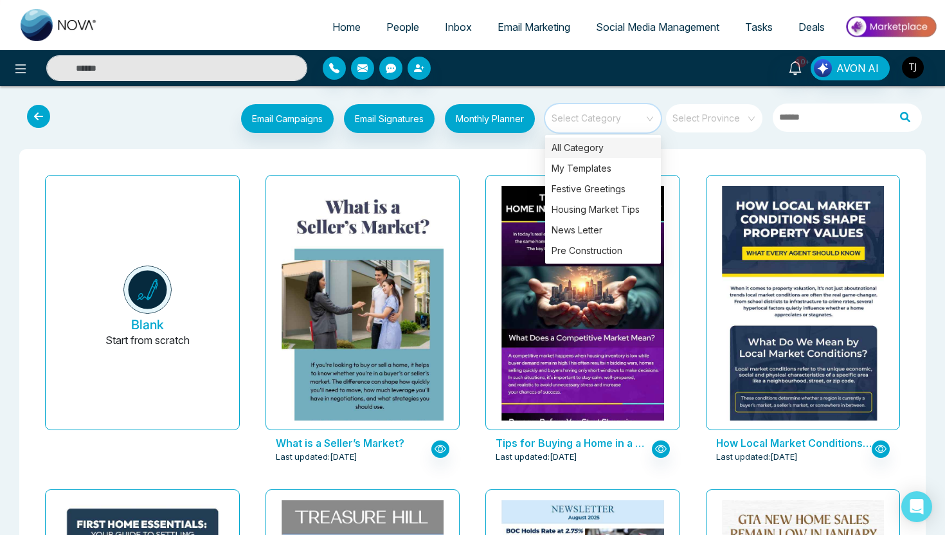
click at [626, 114] on input "search" at bounding box center [598, 113] width 93 height 19
click at [613, 200] on div "Housing Market Tips" at bounding box center [603, 209] width 116 height 21
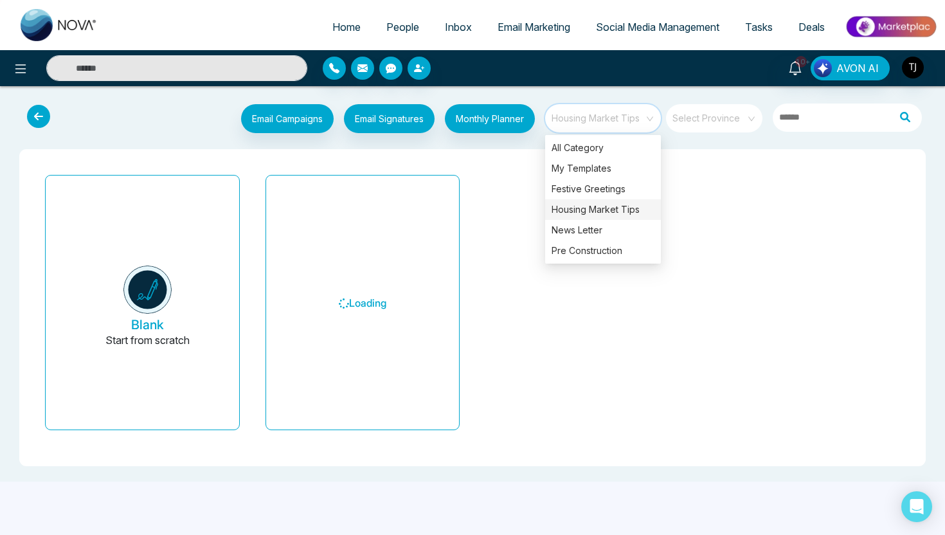
click at [504, 167] on div "Blank Start from scratch Loading" at bounding box center [473, 307] width 886 height 296
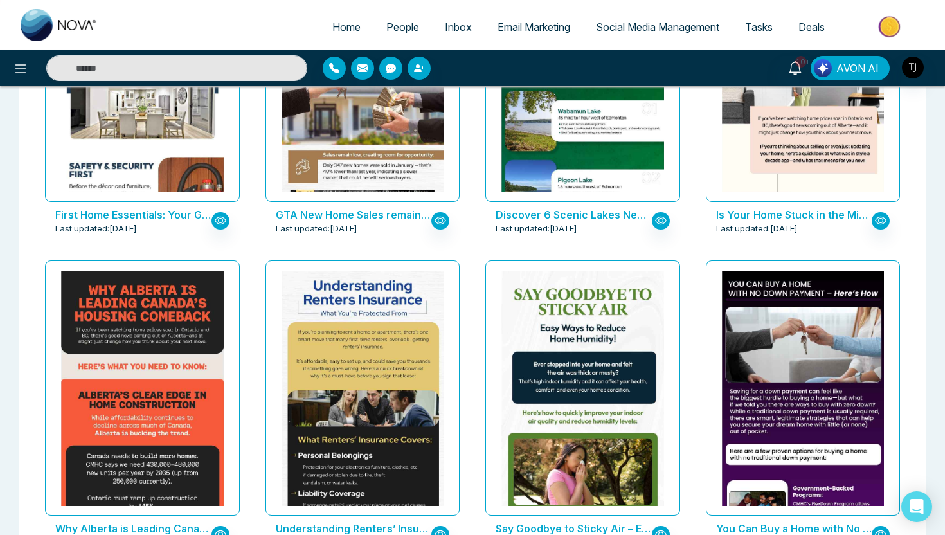
scroll to position [7, 0]
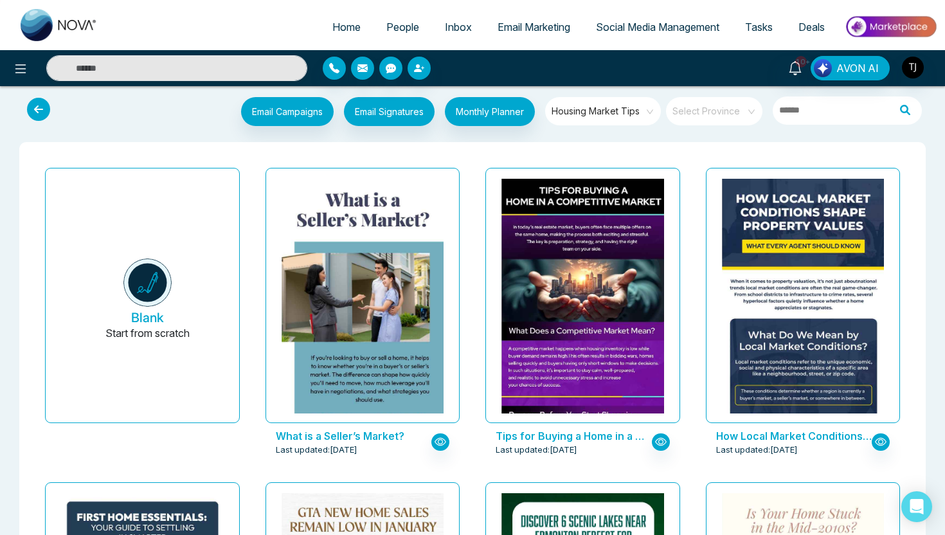
click at [617, 110] on span "Housing Market Tips" at bounding box center [604, 111] width 105 height 19
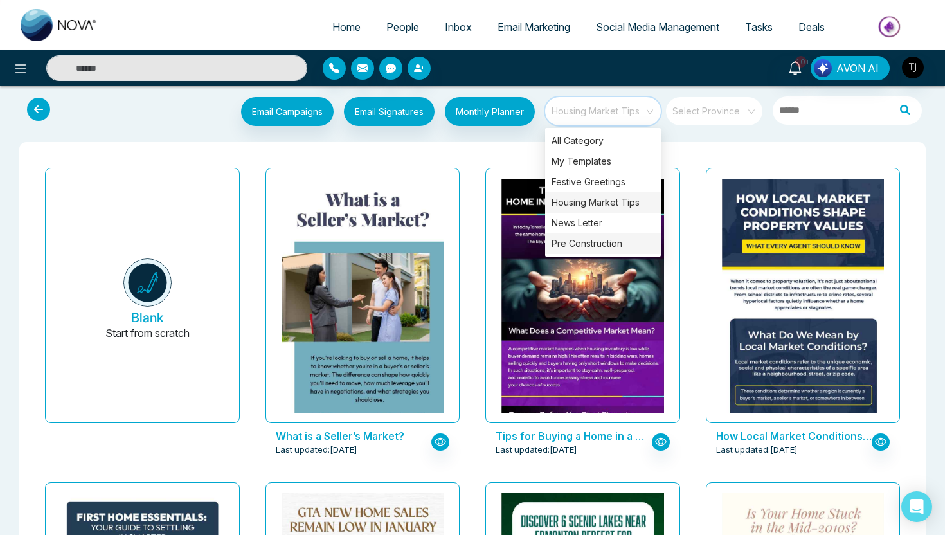
click at [601, 244] on div "Pre Construction" at bounding box center [603, 243] width 116 height 21
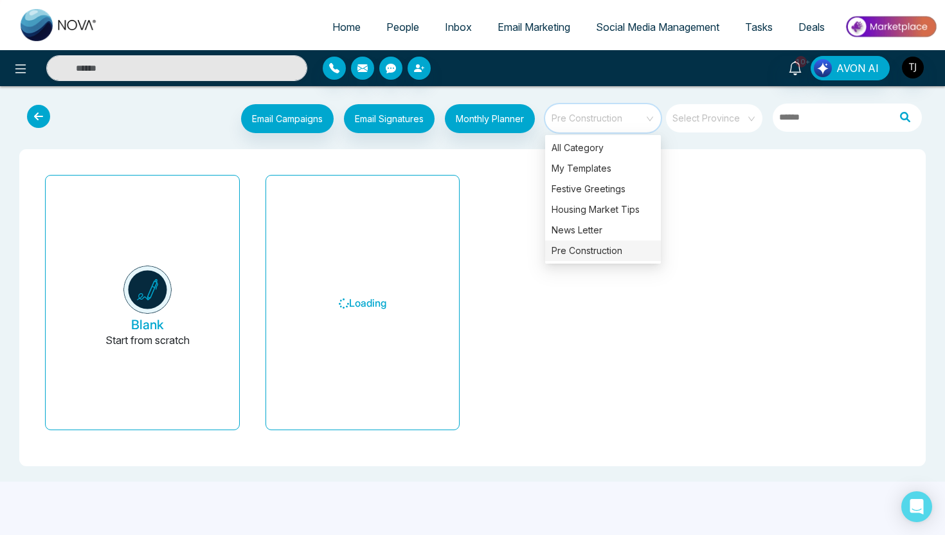
click at [489, 174] on div "Blank Start from scratch Loading" at bounding box center [472, 308] width 881 height 276
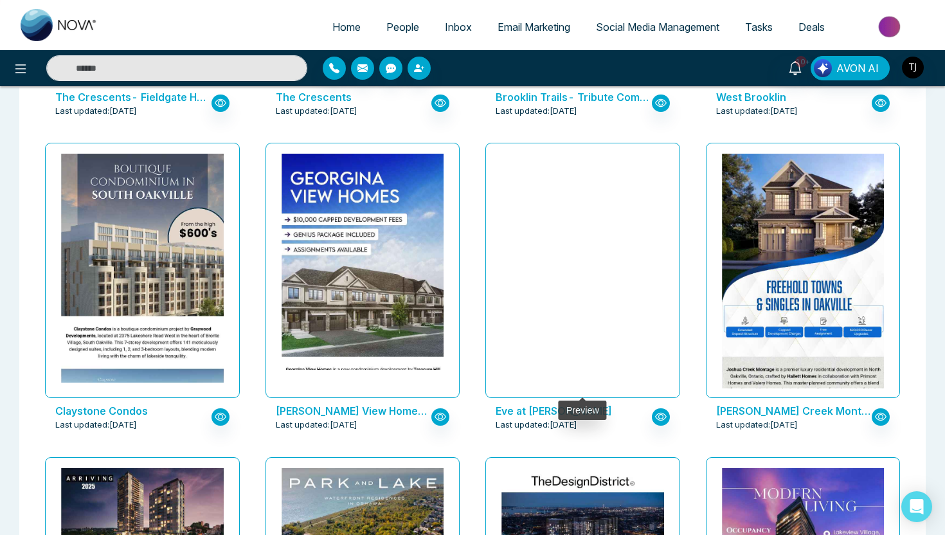
scroll to position [771, 0]
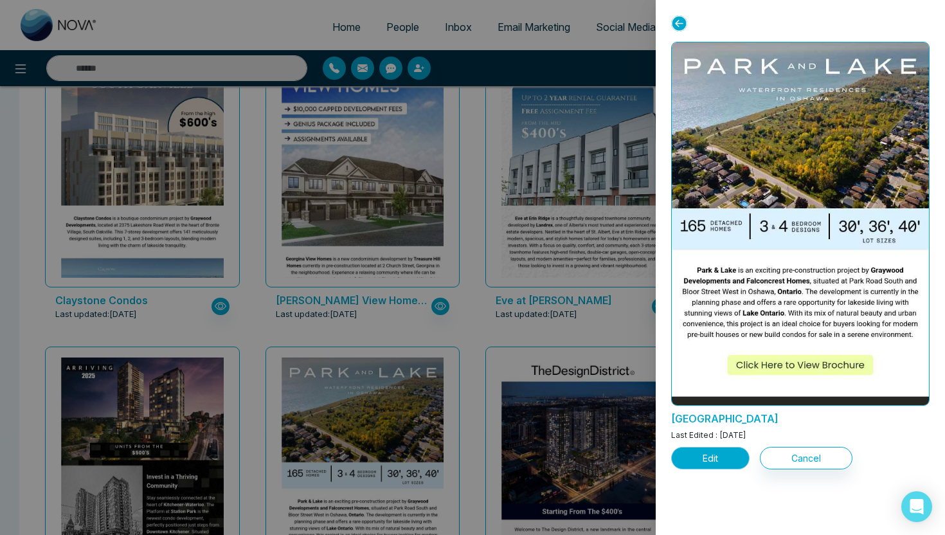
click at [709, 460] on button "Edit" at bounding box center [710, 458] width 78 height 23
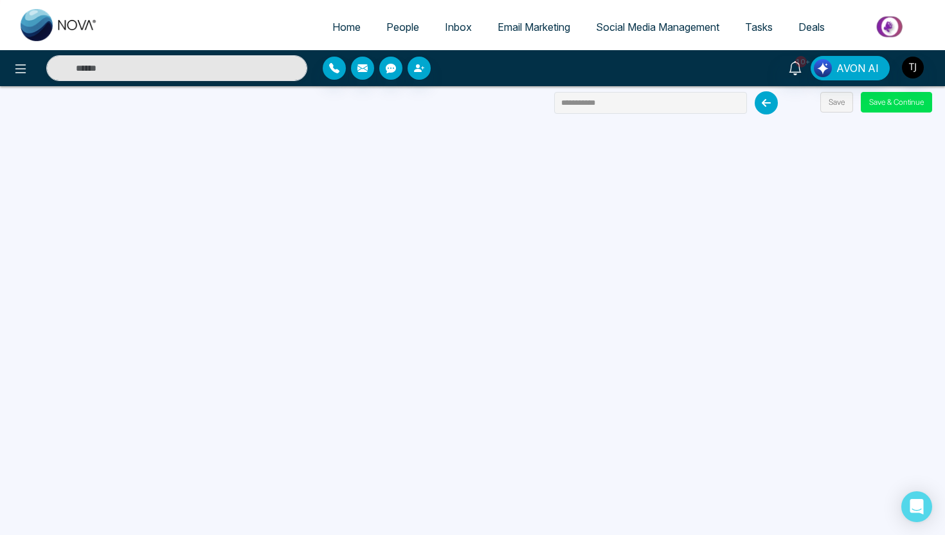
click at [548, 35] on link "Email Marketing" at bounding box center [534, 27] width 98 height 24
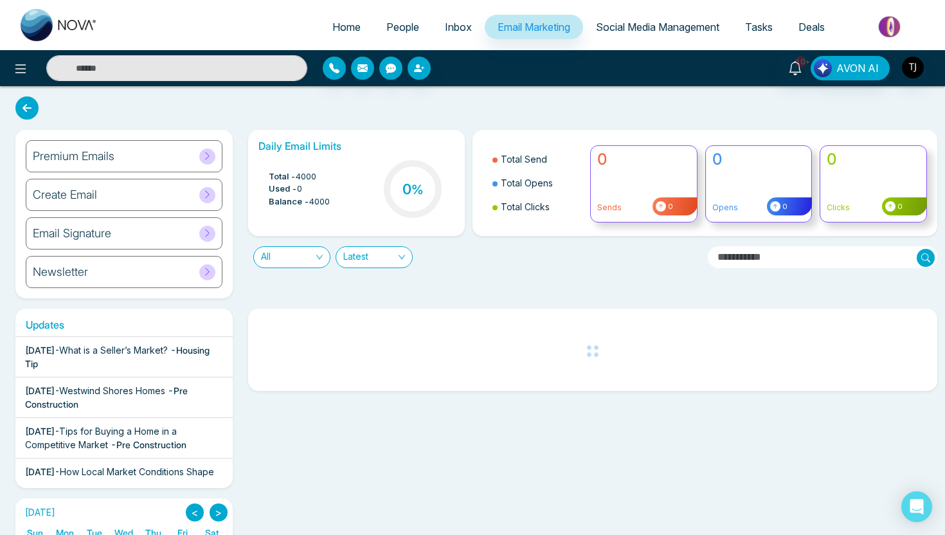
click at [644, 29] on span "Social Media Management" at bounding box center [657, 27] width 123 height 13
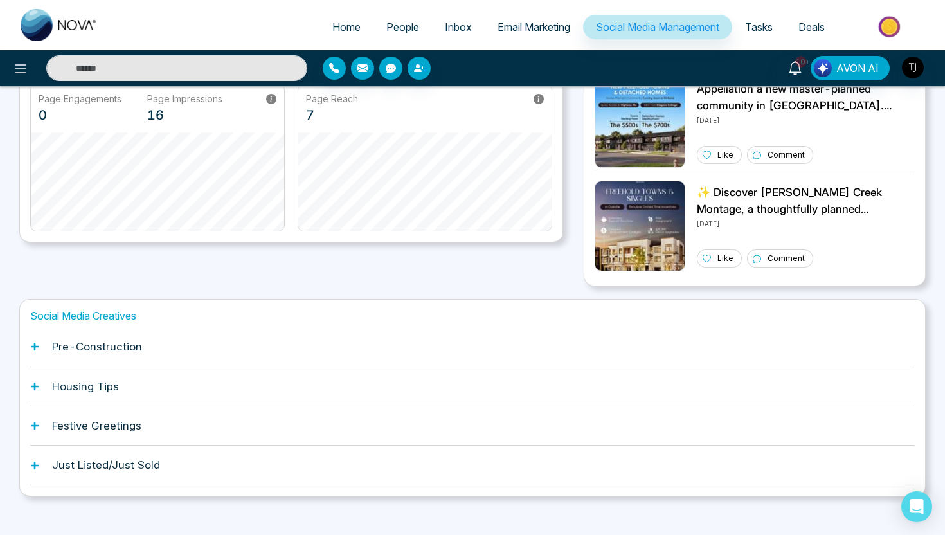
scroll to position [296, 0]
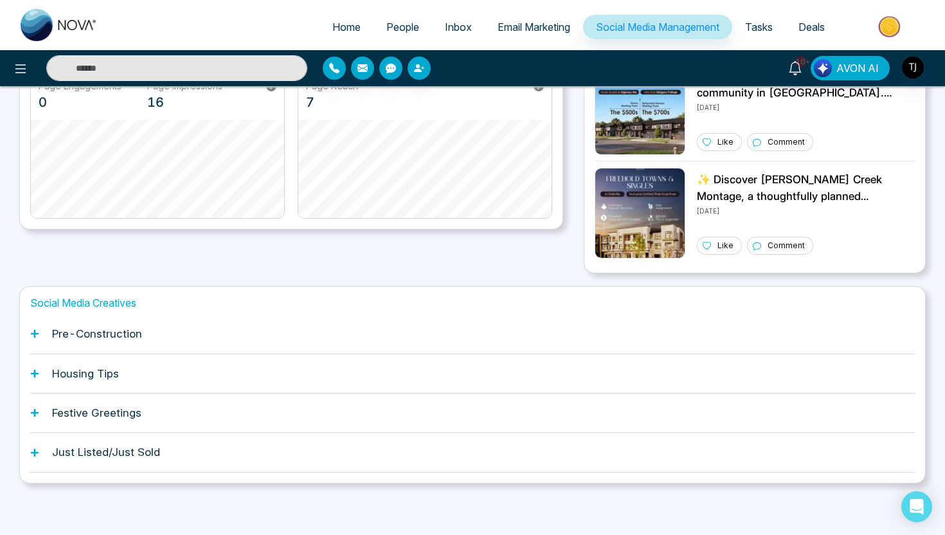
click at [59, 340] on h1 "Pre-Construction" at bounding box center [97, 333] width 90 height 13
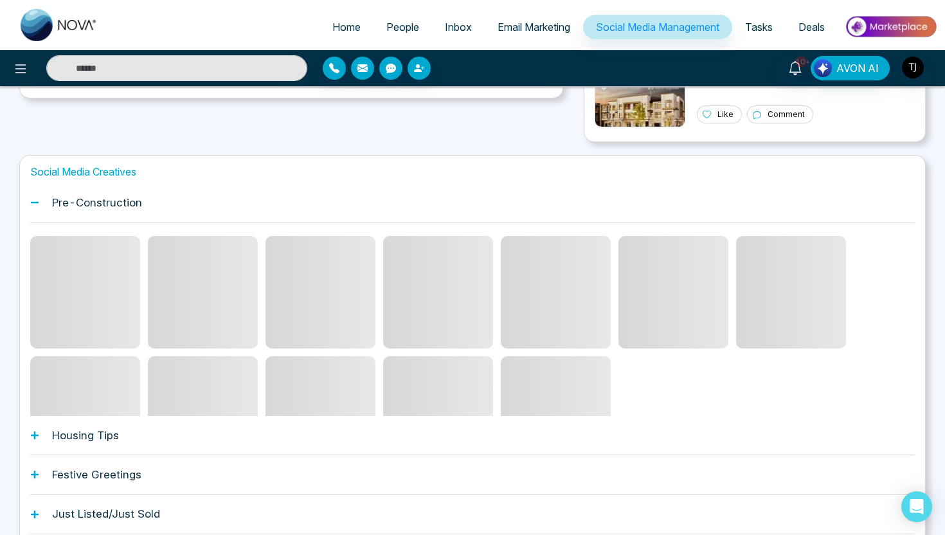
scroll to position [430, 0]
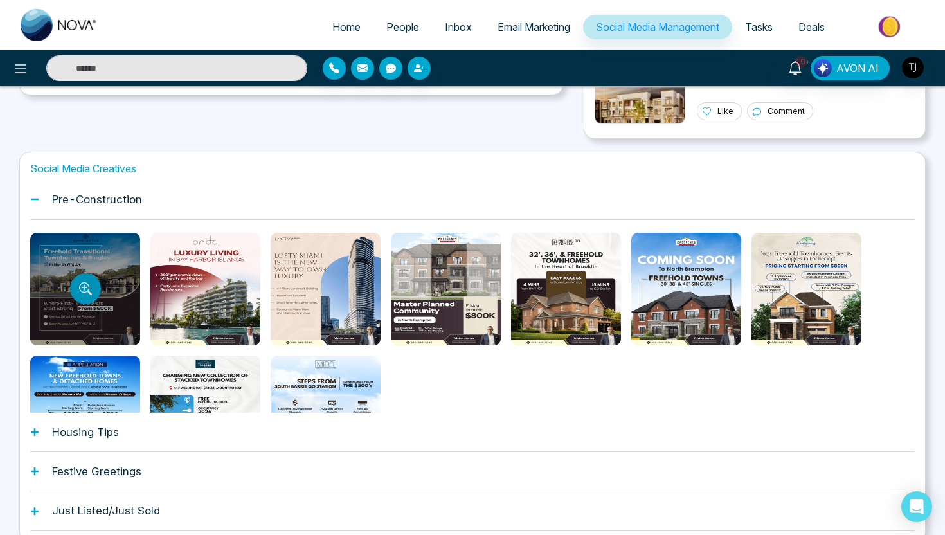
click at [84, 293] on icon "Preview template" at bounding box center [84, 287] width 10 height 10
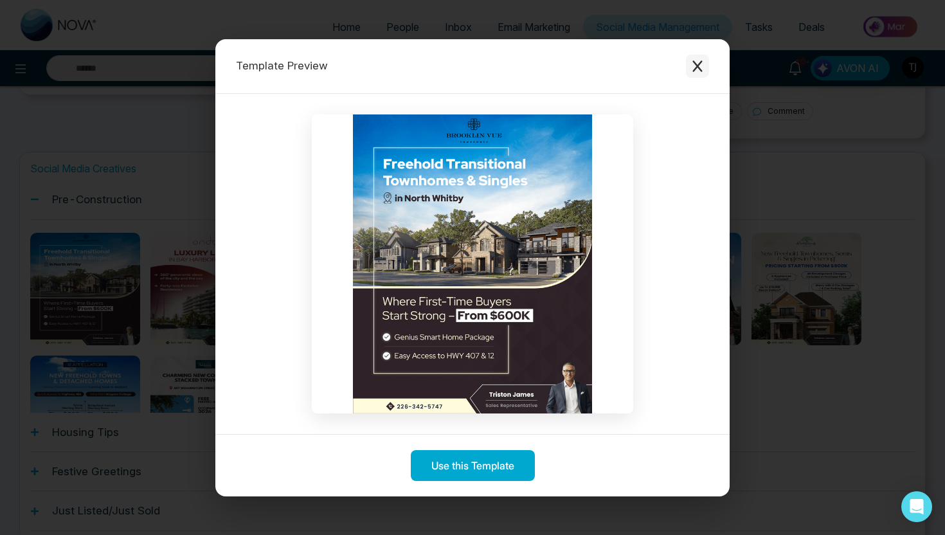
click at [700, 64] on icon "Close modal" at bounding box center [697, 66] width 13 height 13
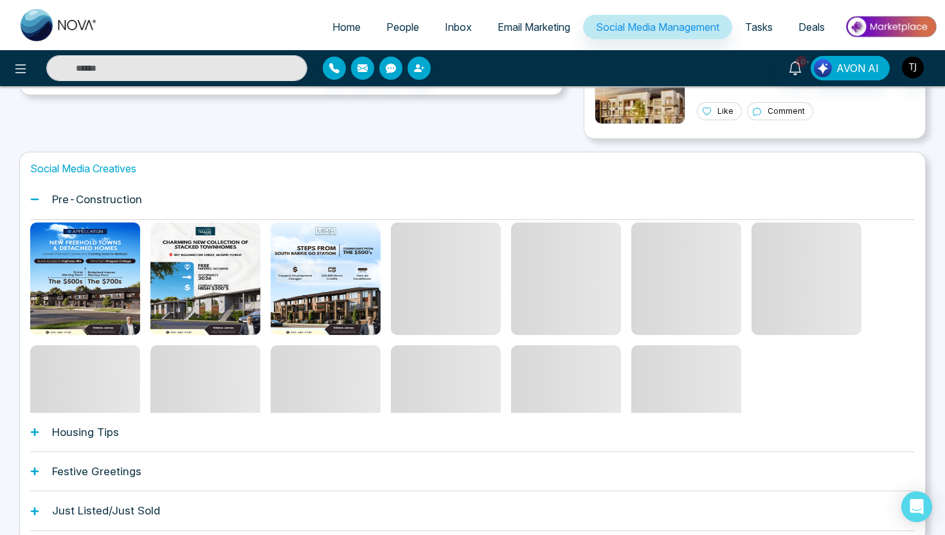
scroll to position [140, 0]
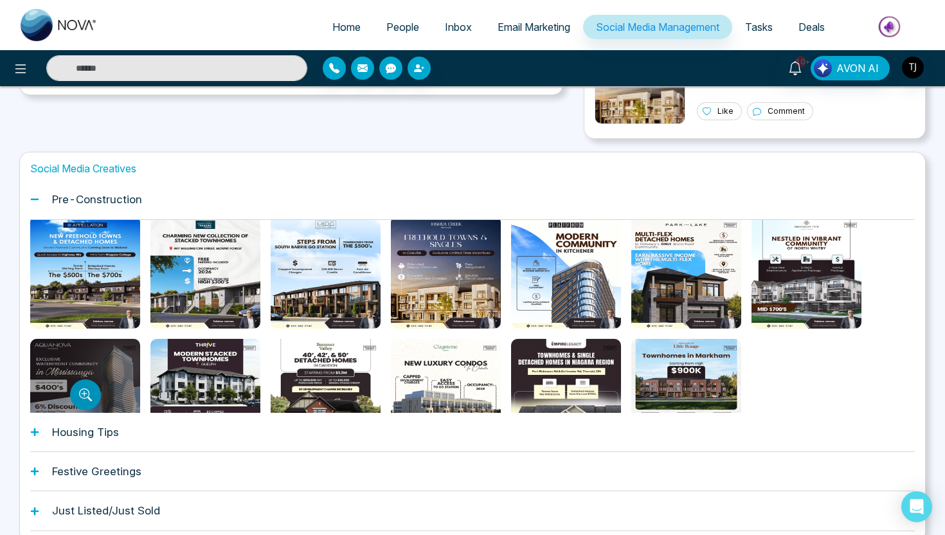
click at [88, 382] on button "Preview template" at bounding box center [85, 394] width 31 height 31
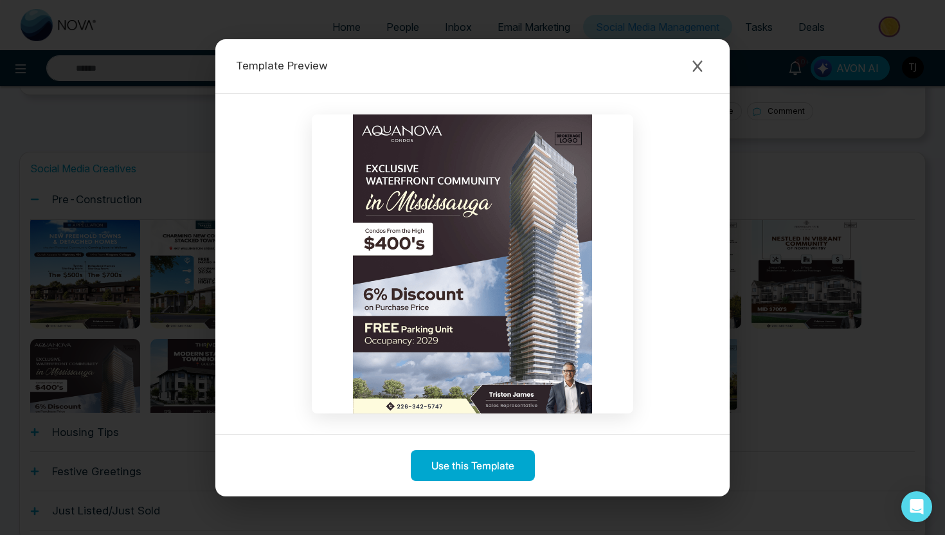
click at [796, 305] on div "Template Preview Use this Template" at bounding box center [472, 267] width 945 height 535
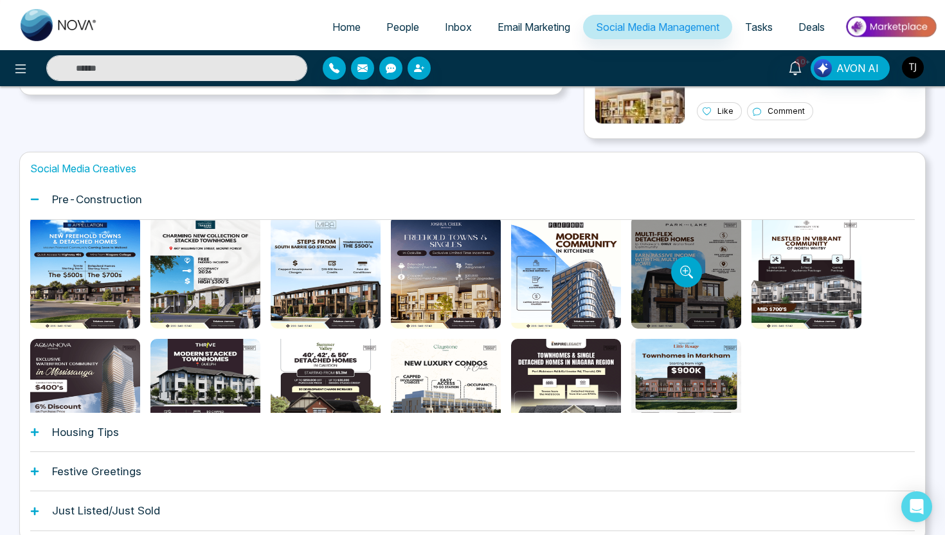
click at [692, 257] on div at bounding box center [686, 272] width 110 height 113
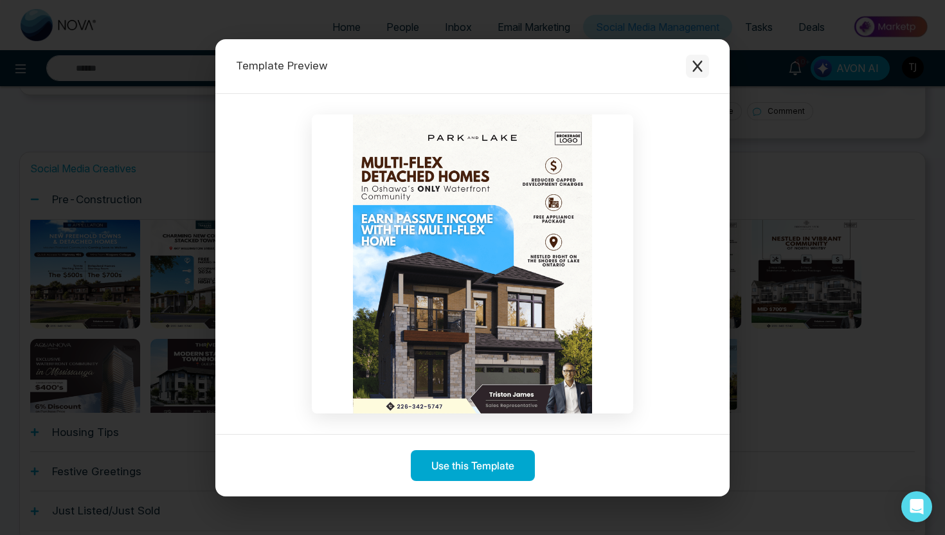
click at [700, 68] on icon "Close modal" at bounding box center [697, 66] width 10 height 12
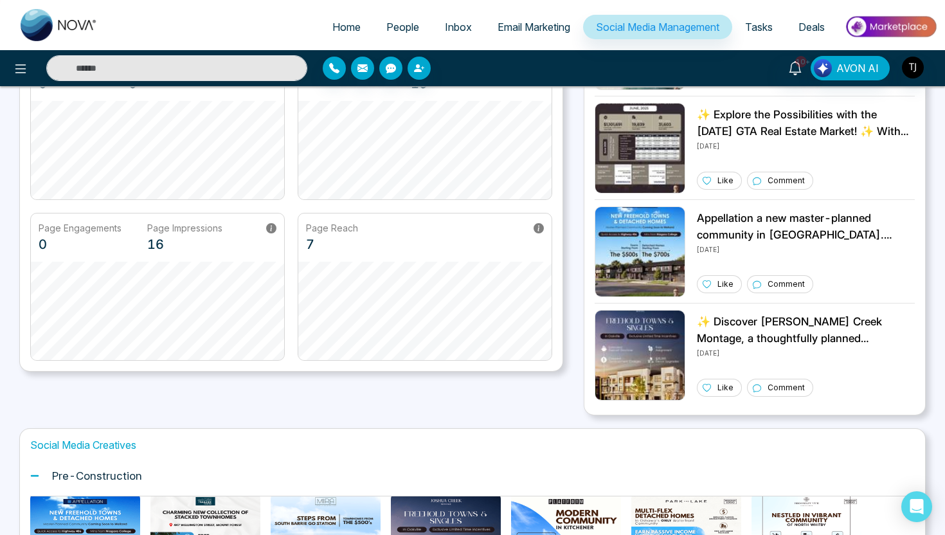
scroll to position [0, 0]
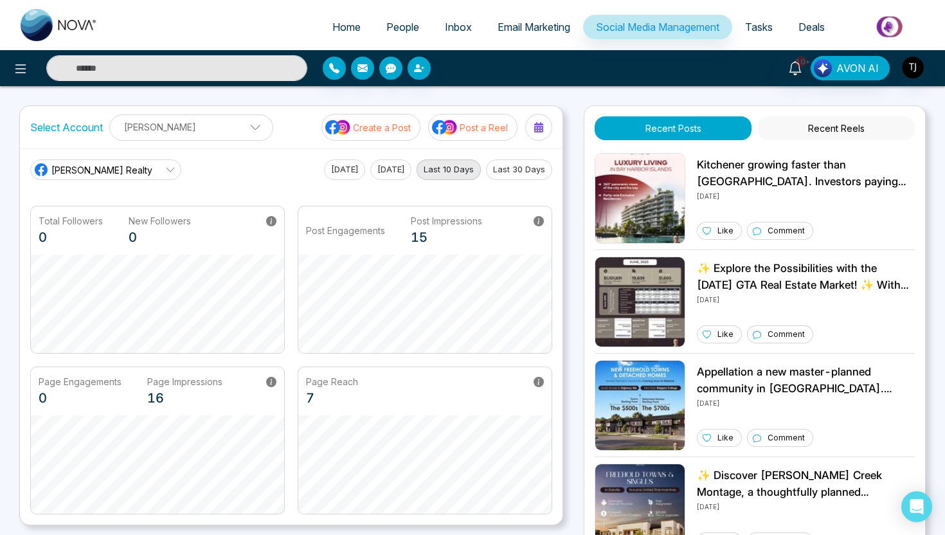
click at [480, 132] on p "Post a Reel" at bounding box center [484, 128] width 48 height 14
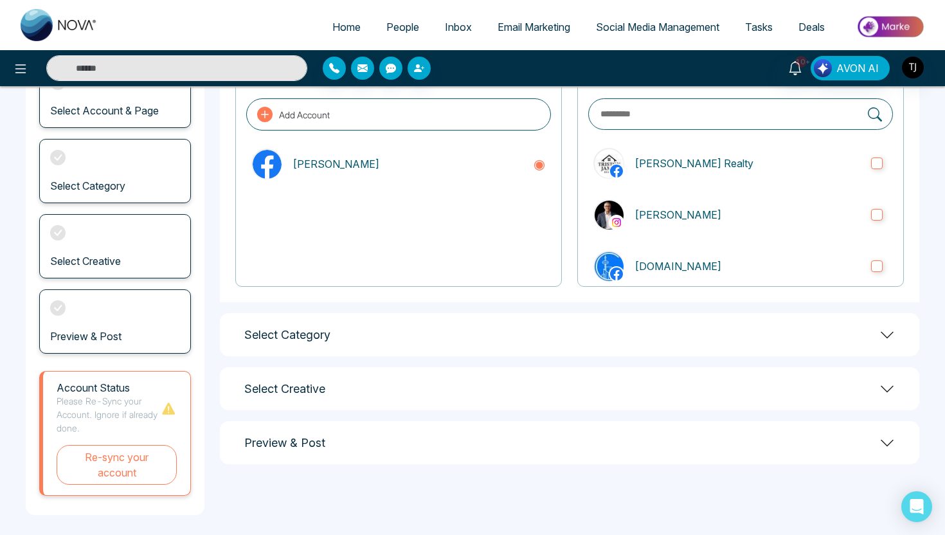
scroll to position [114, 0]
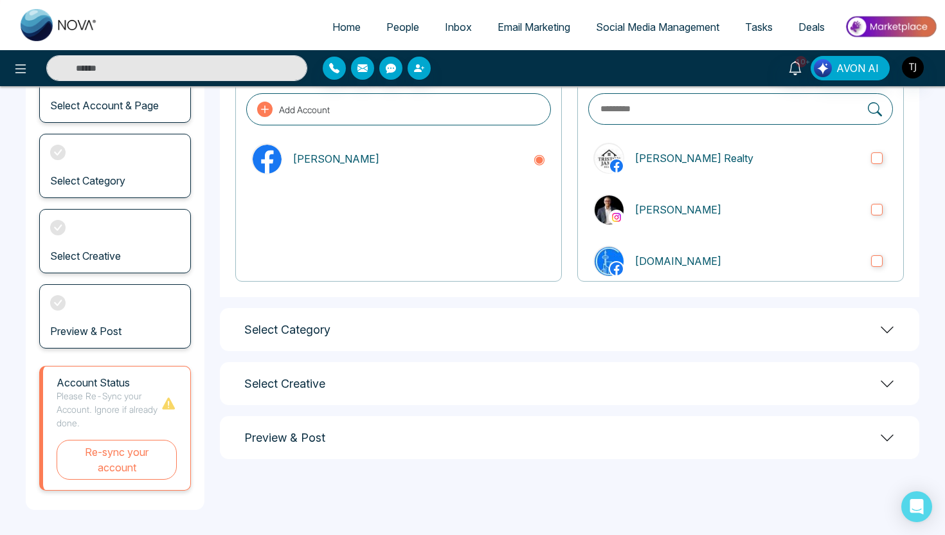
click at [357, 348] on div "Select Category" at bounding box center [570, 329] width 700 height 43
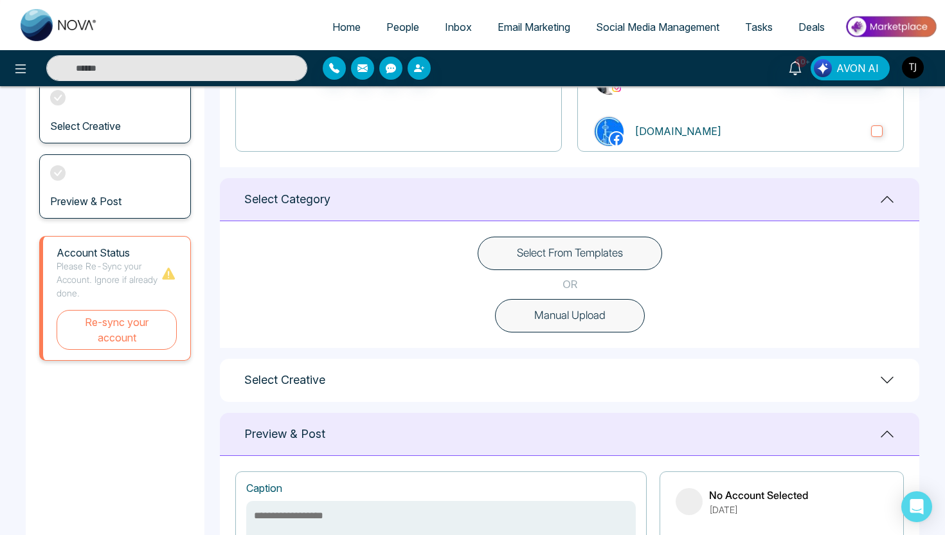
scroll to position [273, 0]
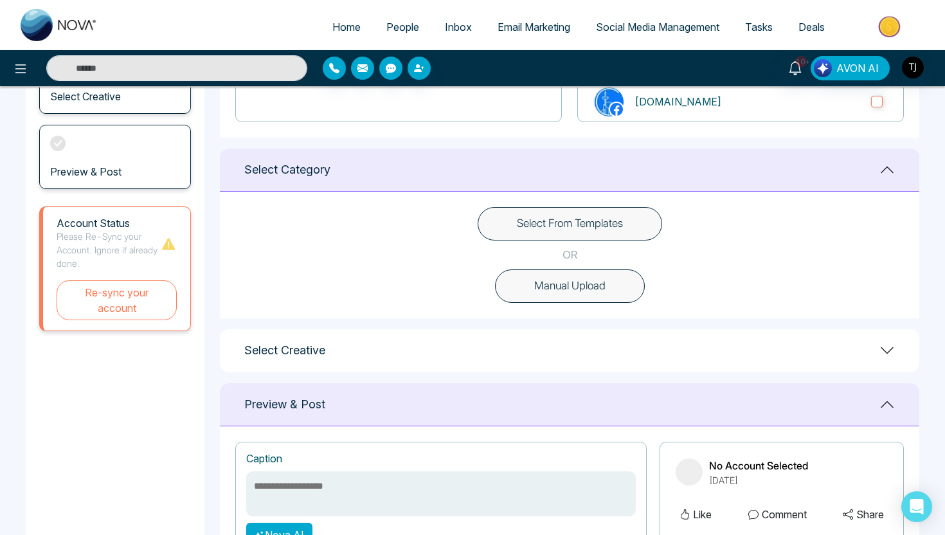
click at [538, 218] on button "Select From Templates" at bounding box center [570, 223] width 185 height 33
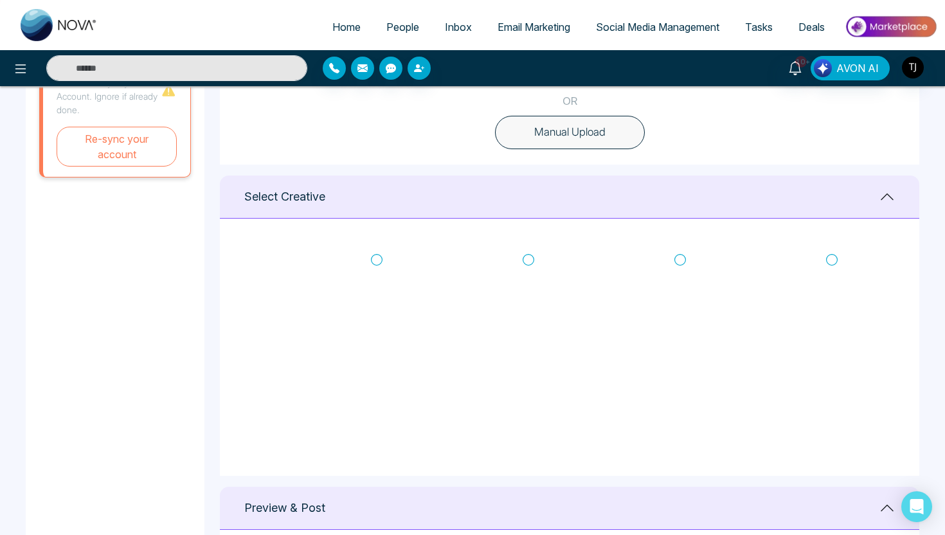
scroll to position [438, 0]
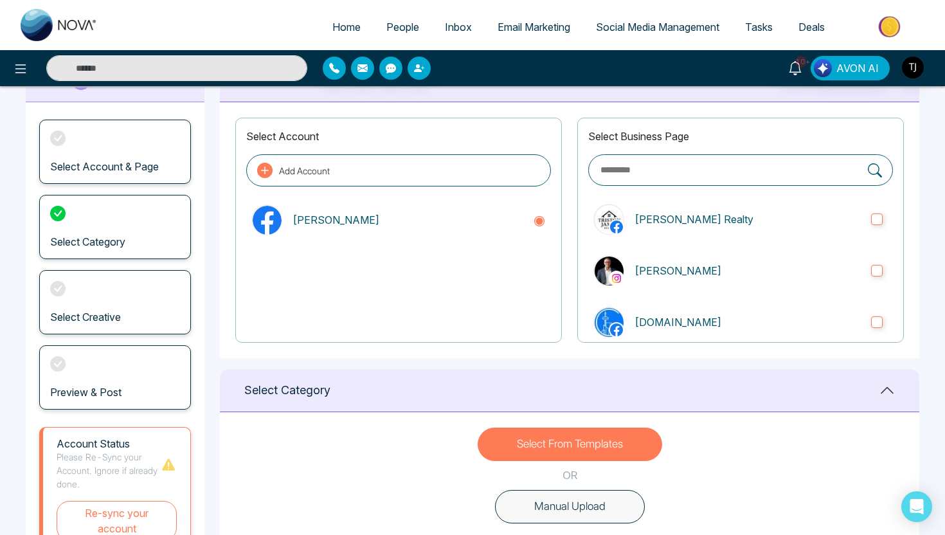
scroll to position [0, 0]
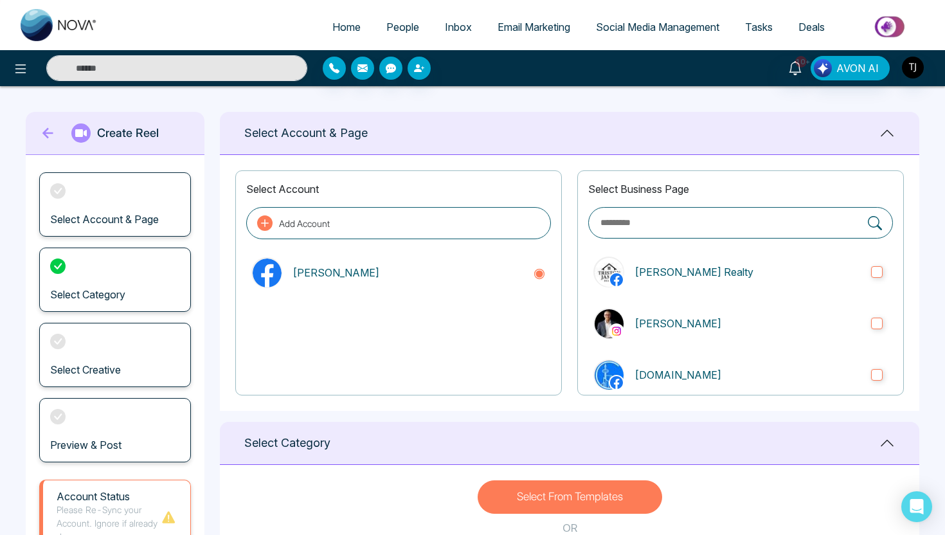
click at [806, 28] on span "Deals" at bounding box center [812, 27] width 26 height 13
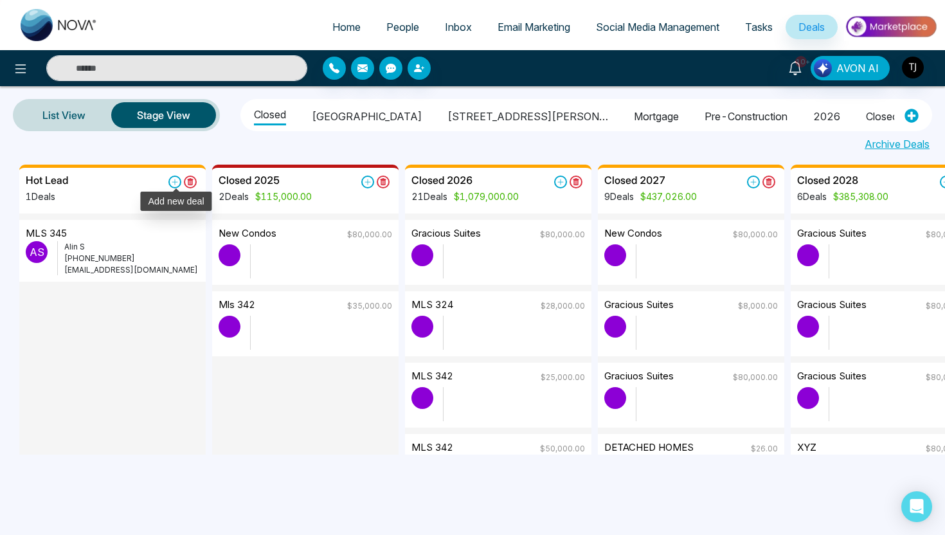
click at [177, 183] on icon at bounding box center [174, 182] width 13 height 13
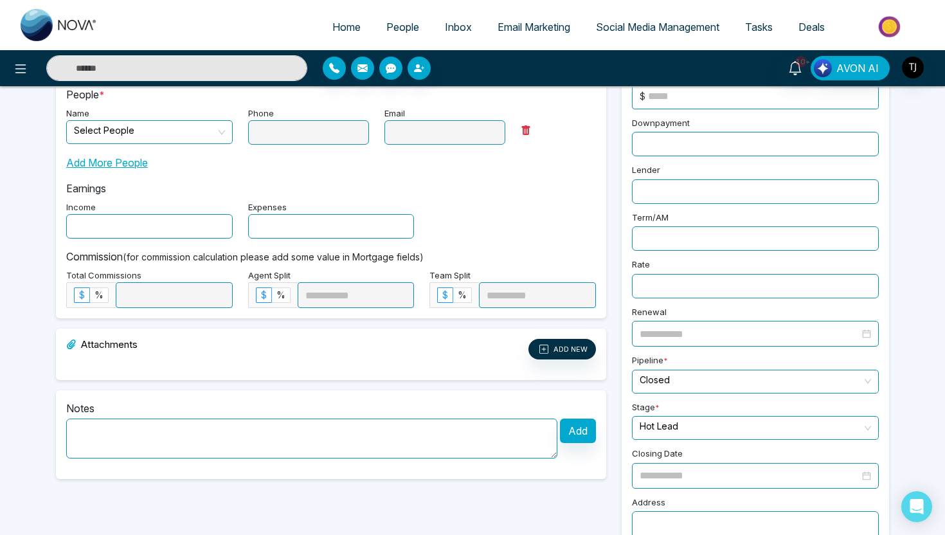
scroll to position [214, 0]
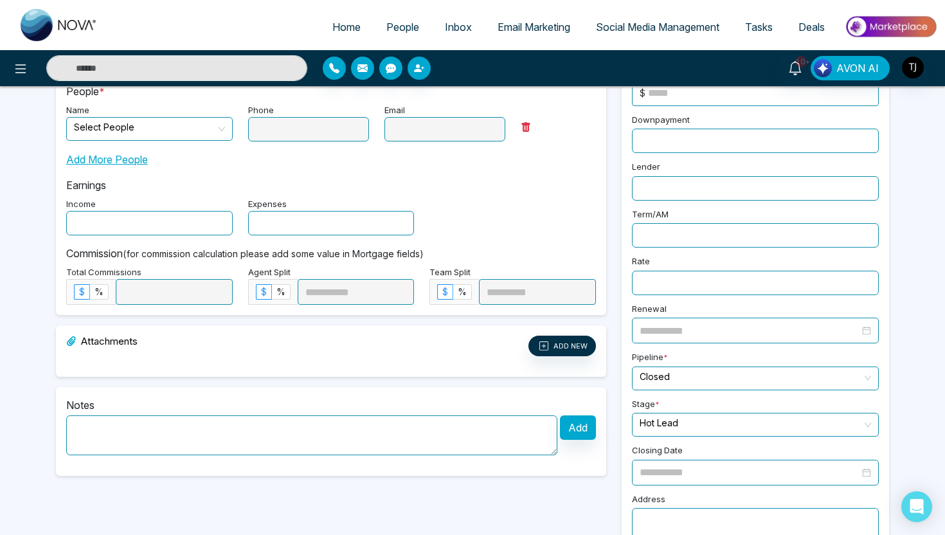
click at [137, 221] on input "text" at bounding box center [149, 223] width 167 height 24
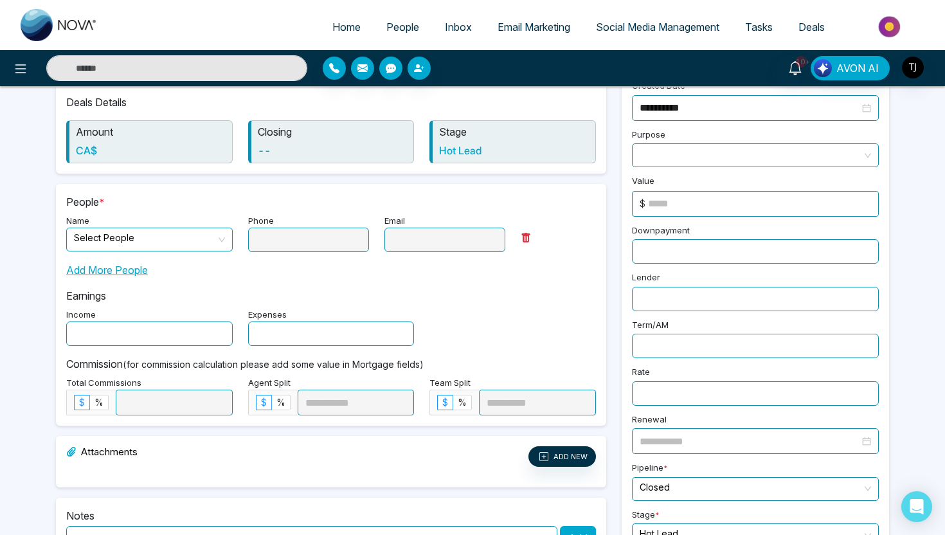
scroll to position [0, 0]
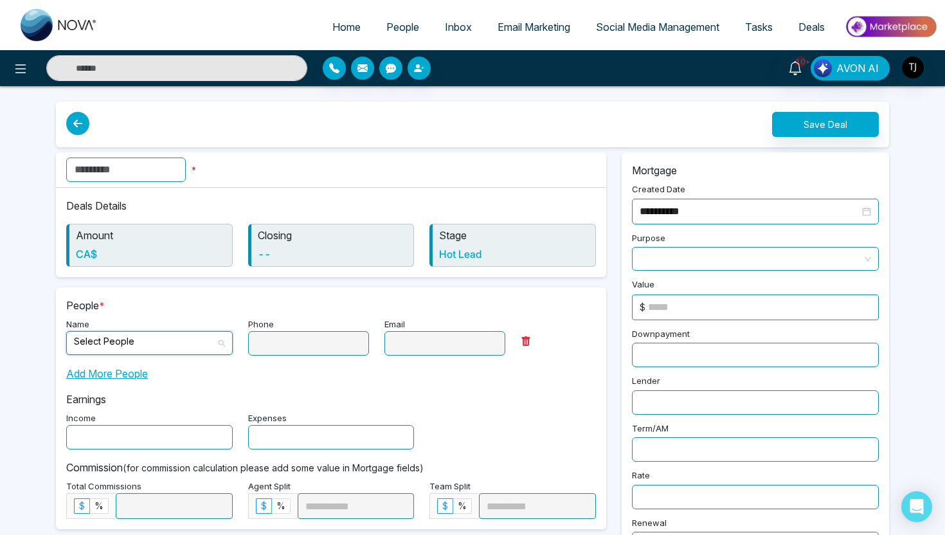
click at [140, 340] on input "search" at bounding box center [145, 341] width 142 height 19
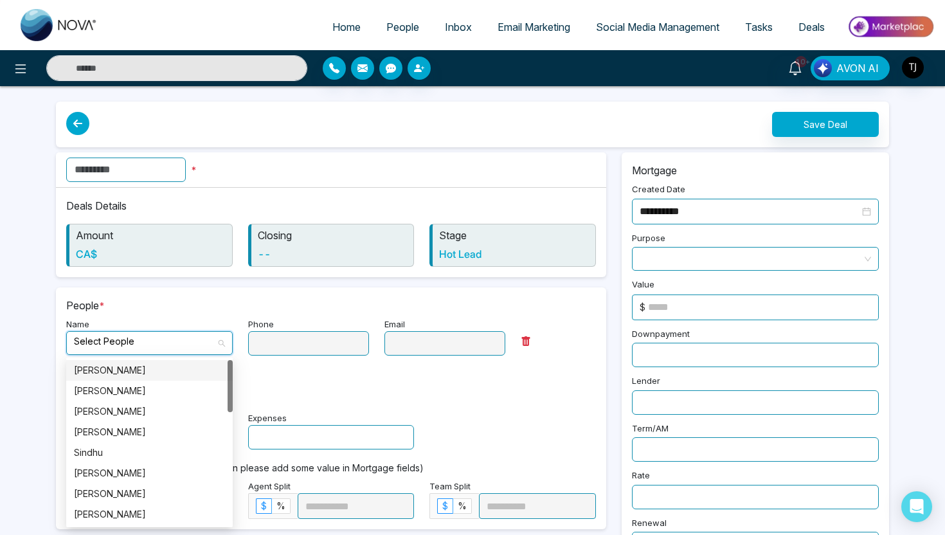
click at [689, 249] on span at bounding box center [755, 259] width 231 height 23
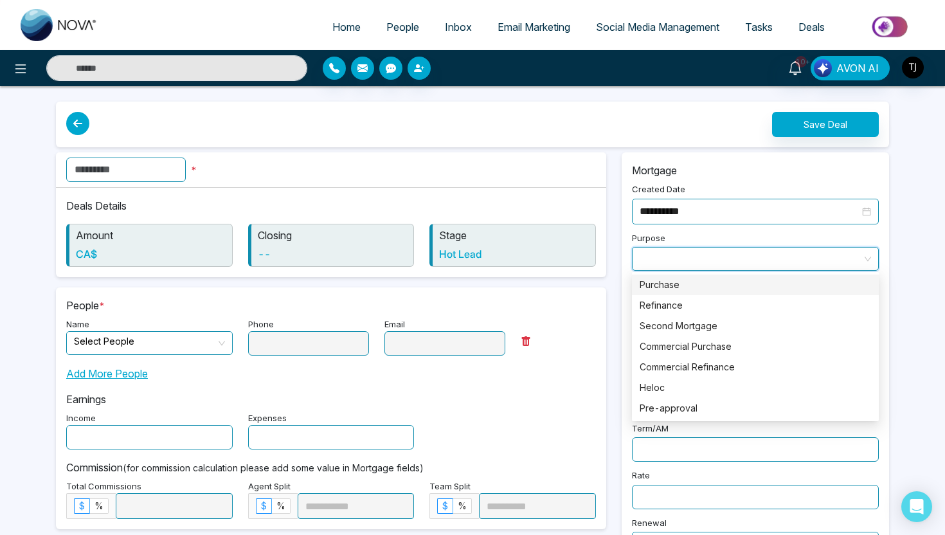
click at [620, 405] on div "**********" at bounding box center [755, 462] width 283 height 620
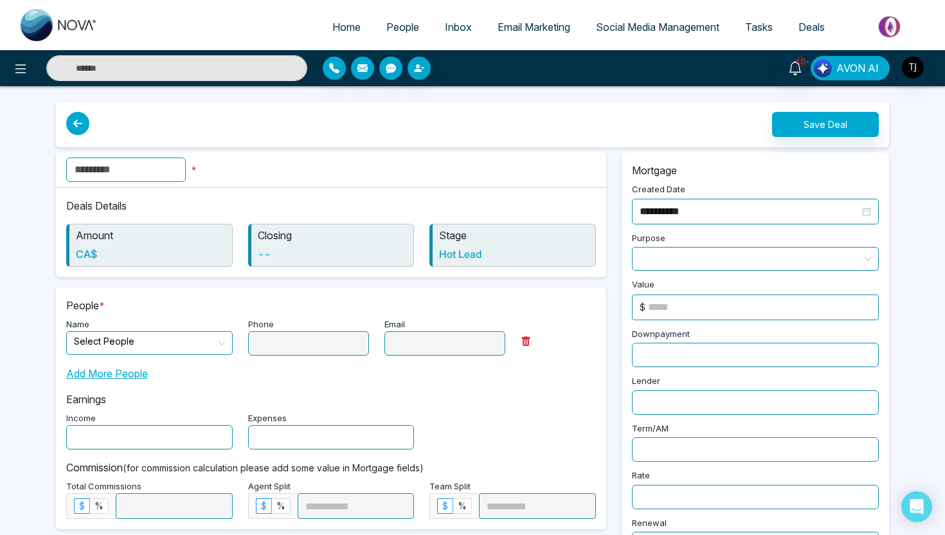
click at [871, 66] on span "AVON AI" at bounding box center [857, 67] width 42 height 15
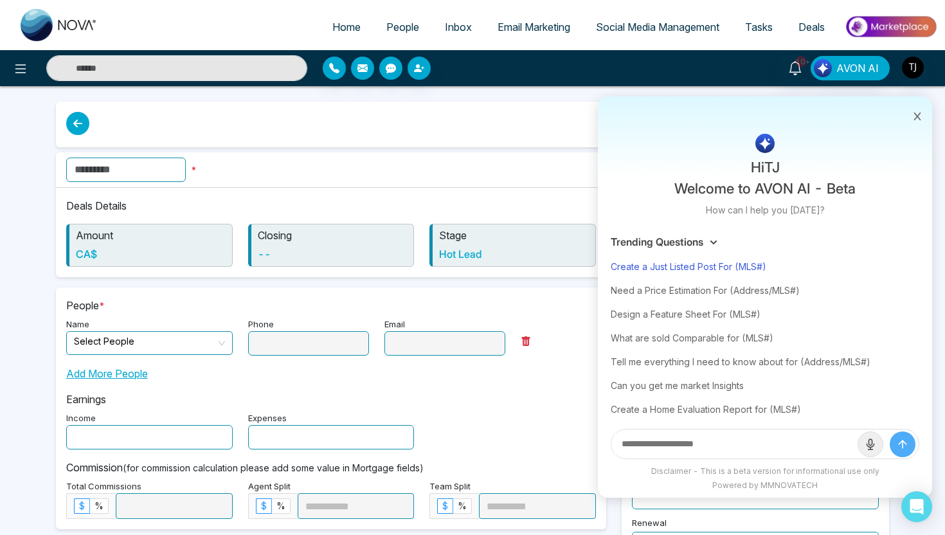
click at [676, 263] on div "Create a Just Listed Post For (MLS#)" at bounding box center [765, 267] width 309 height 24
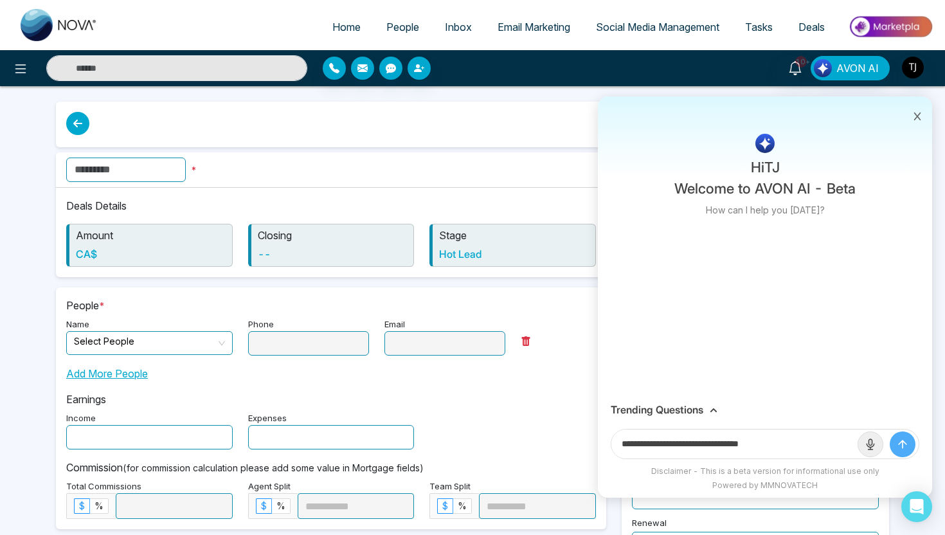
drag, startPoint x: 746, startPoint y: 444, endPoint x: 804, endPoint y: 444, distance: 58.5
click at [805, 444] on input "**********" at bounding box center [734, 443] width 246 height 29
paste input "**********"
type input "**********"
click at [890, 431] on button "submit" at bounding box center [903, 444] width 26 height 26
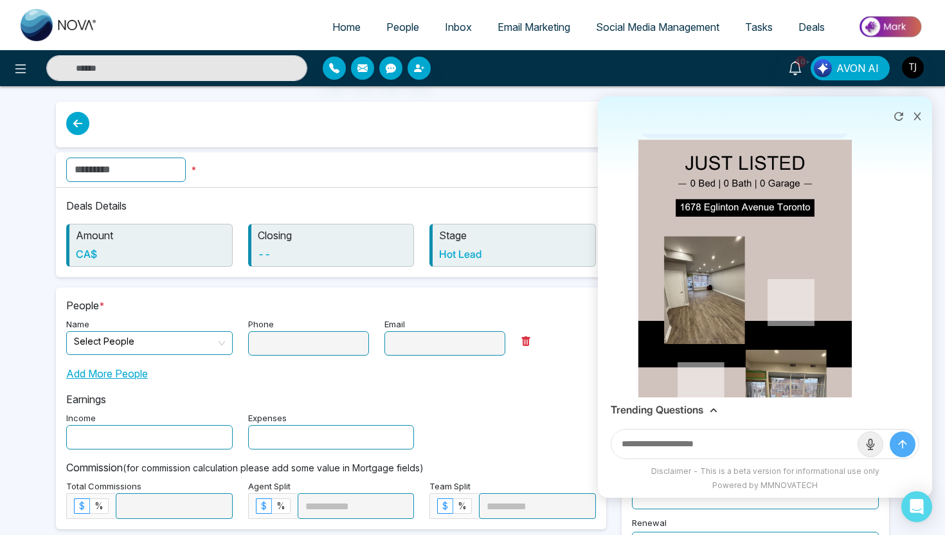
scroll to position [124, 0]
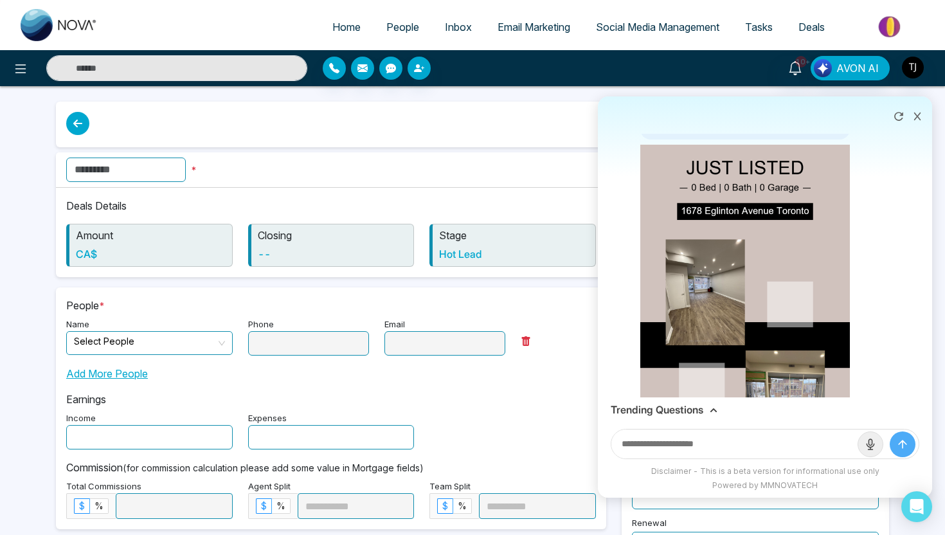
click at [898, 23] on img at bounding box center [890, 26] width 93 height 29
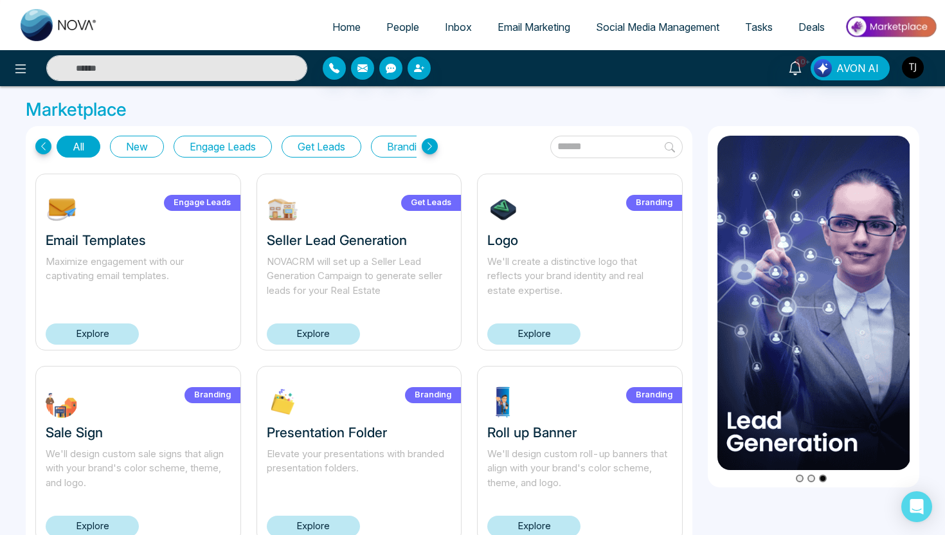
click at [388, 520] on div "Branding Presentation Folder Elevate your presentations with branded presentati…" at bounding box center [360, 454] width 206 height 177
